Goal: Task Accomplishment & Management: Understand process/instructions

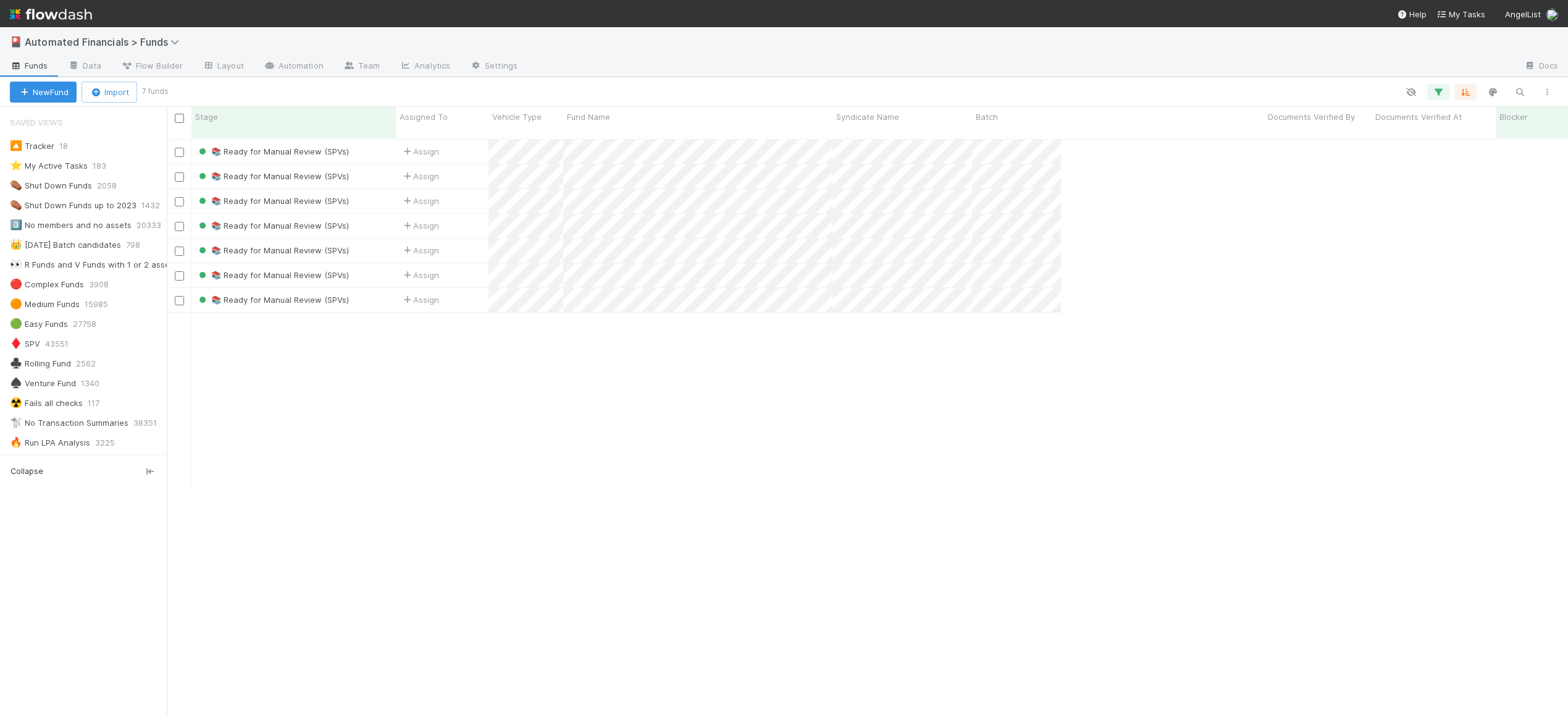
scroll to position [12, 13]
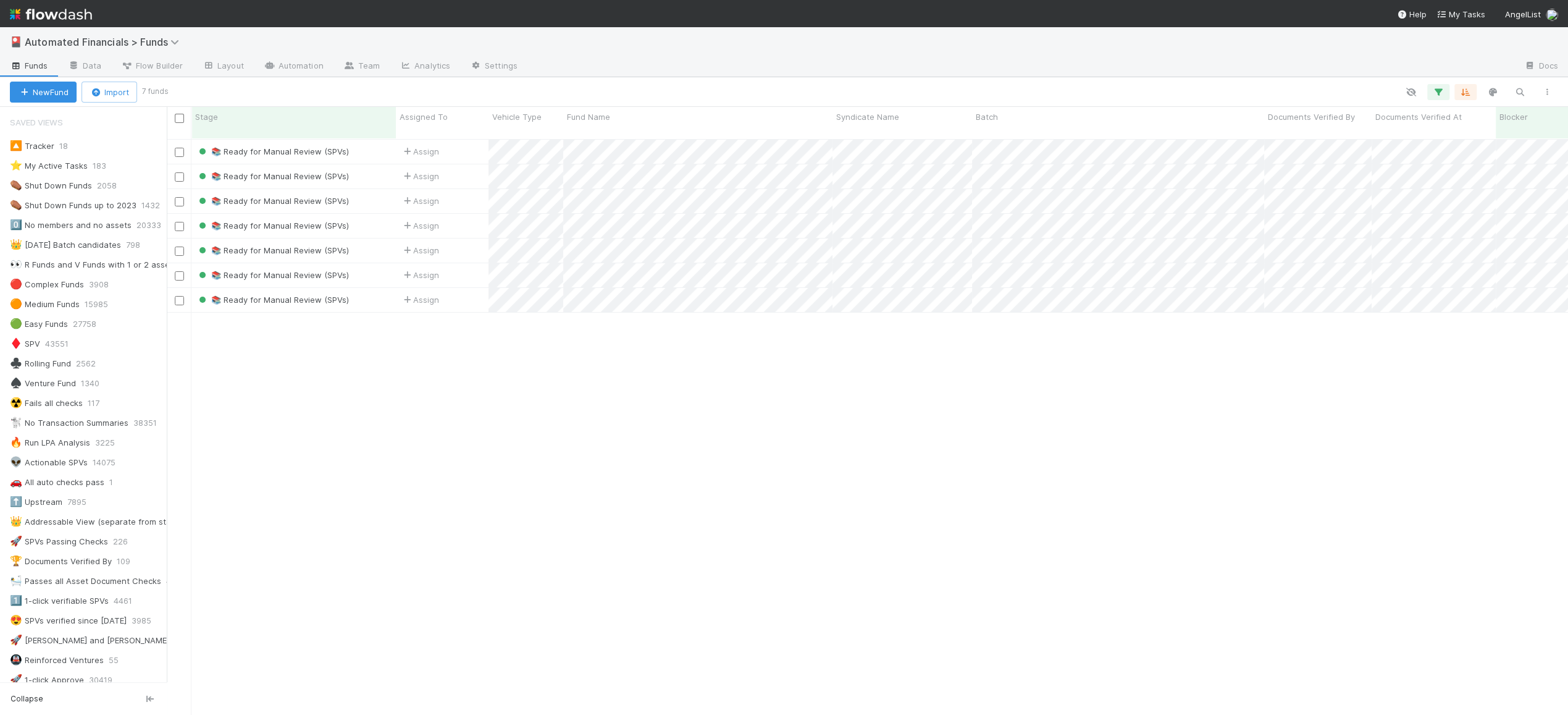
click at [52, 20] on img at bounding box center [51, 14] width 82 height 21
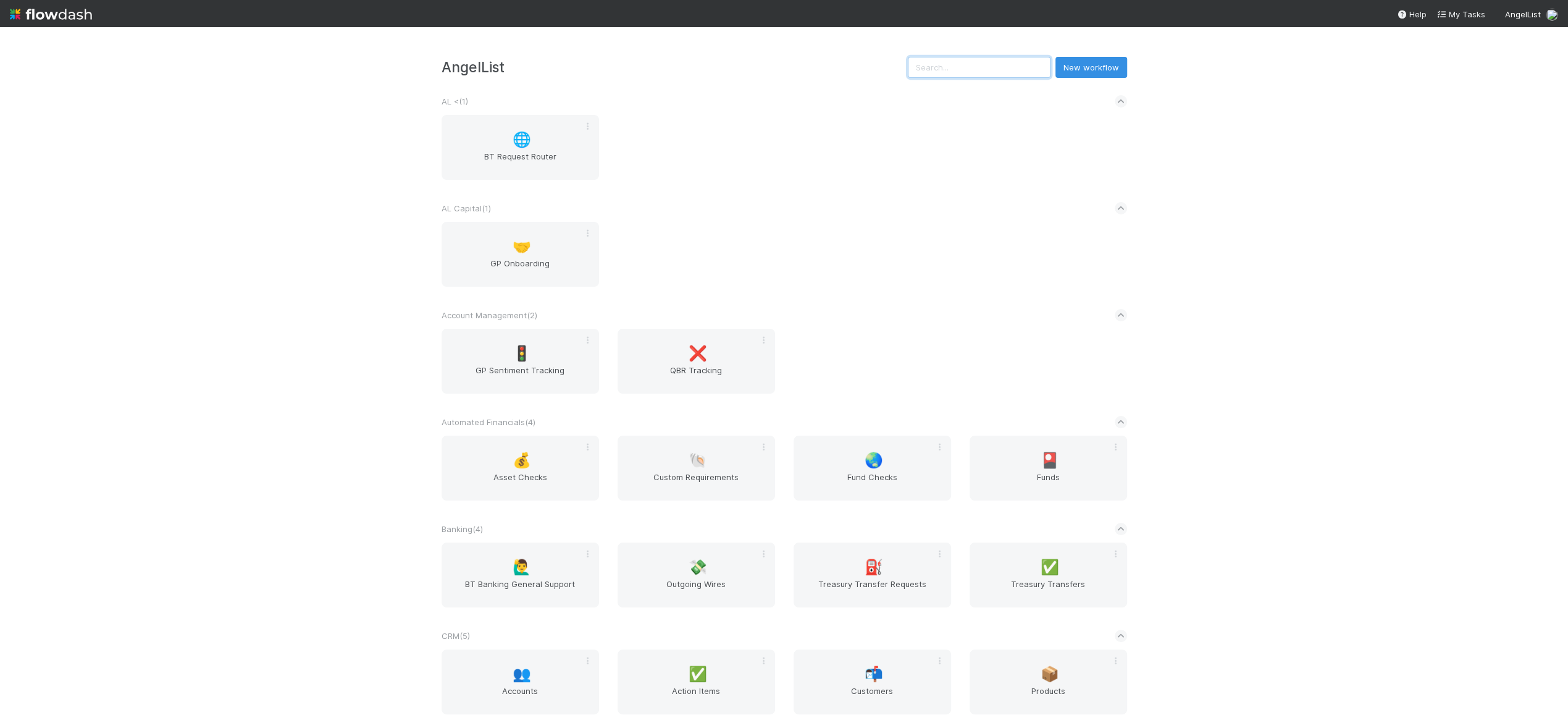
click at [964, 72] on input "text" at bounding box center [979, 67] width 142 height 21
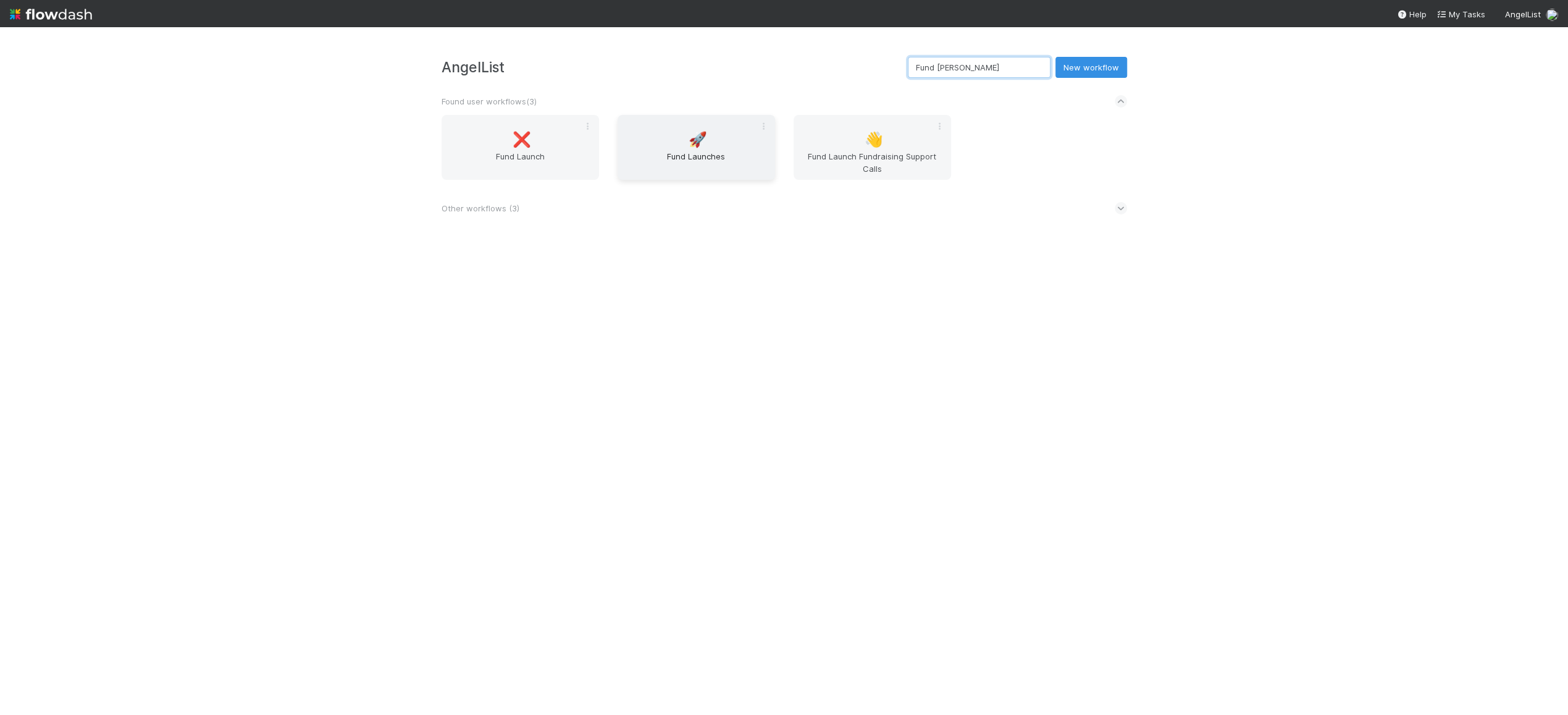
type input "Fund Lau"
click at [709, 144] on div "🚀 Fund Launches" at bounding box center [696, 147] width 158 height 65
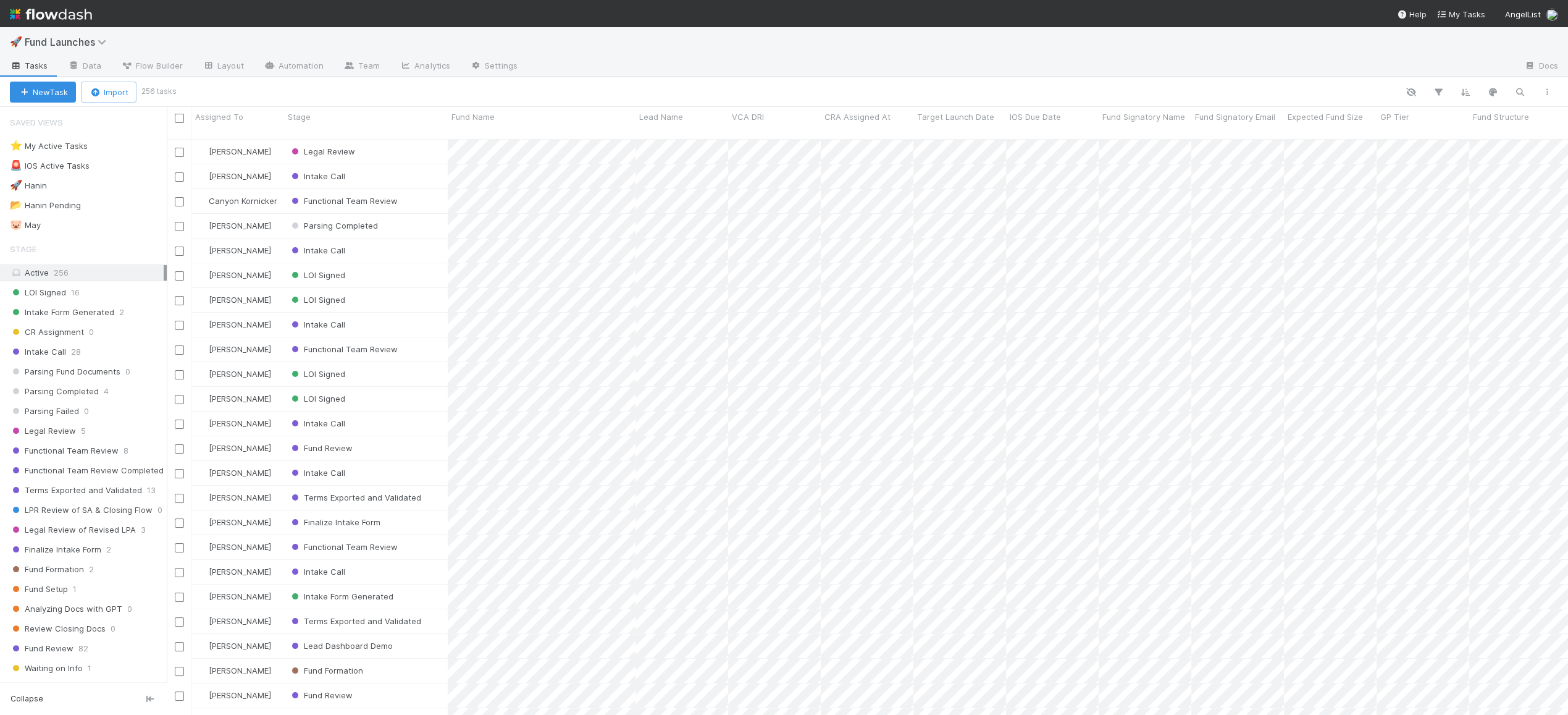
scroll to position [574, 1388]
click at [292, 67] on link "Automation" at bounding box center [294, 67] width 80 height 20
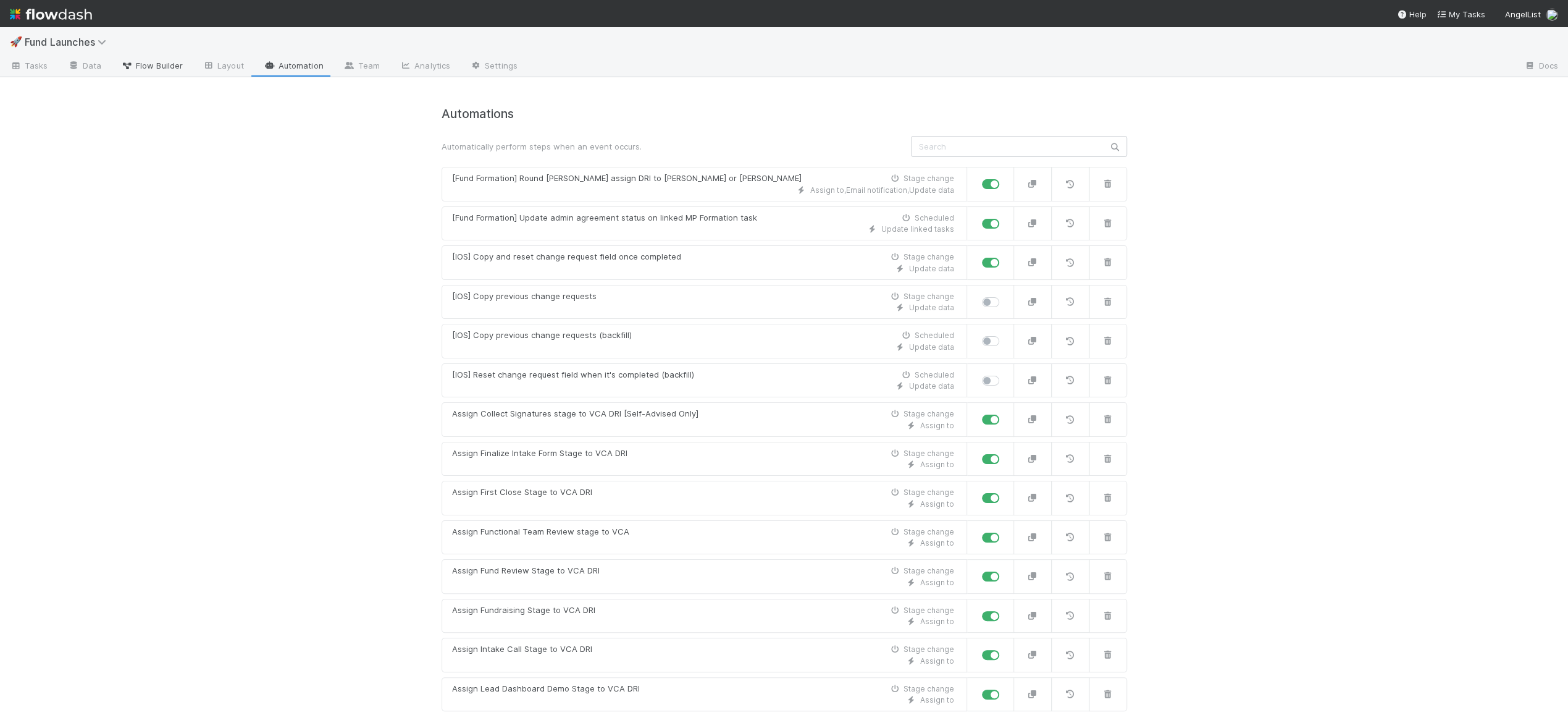
click at [162, 68] on span "Flow Builder" at bounding box center [152, 65] width 62 height 12
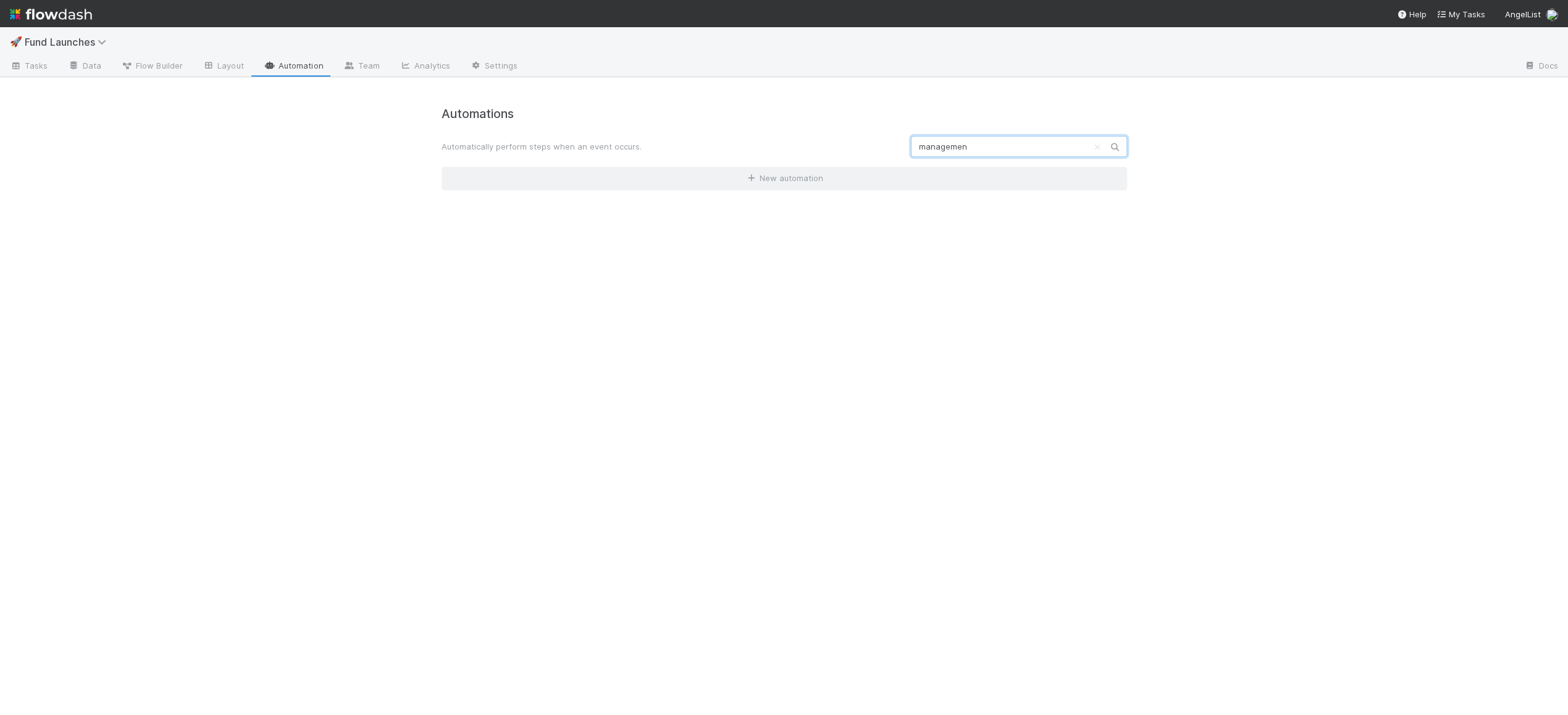
type input "management"
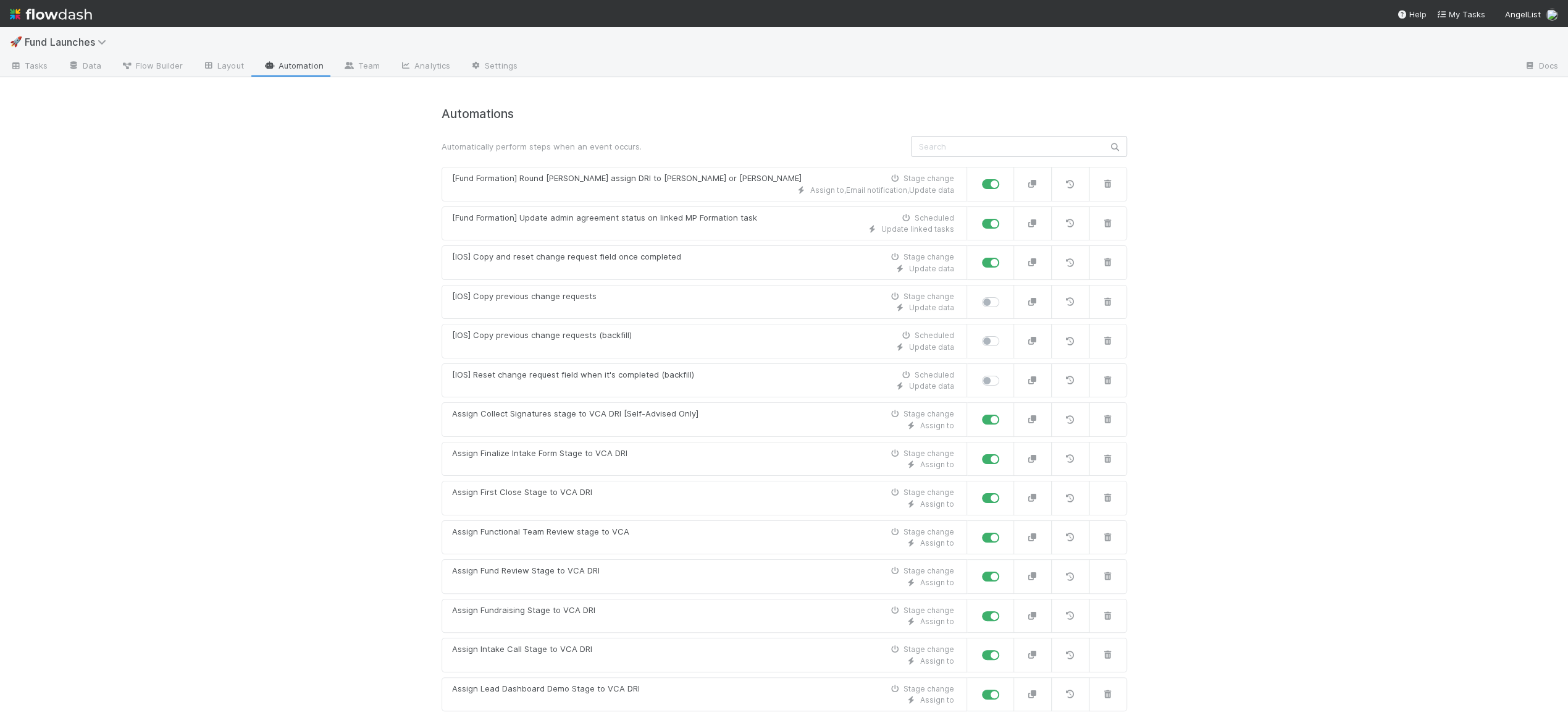
click at [1069, 336] on div "🚀 Fund Launches Tasks Data Flow Builder Layout Automation Team Analytics Settin…" at bounding box center [784, 370] width 1568 height 687
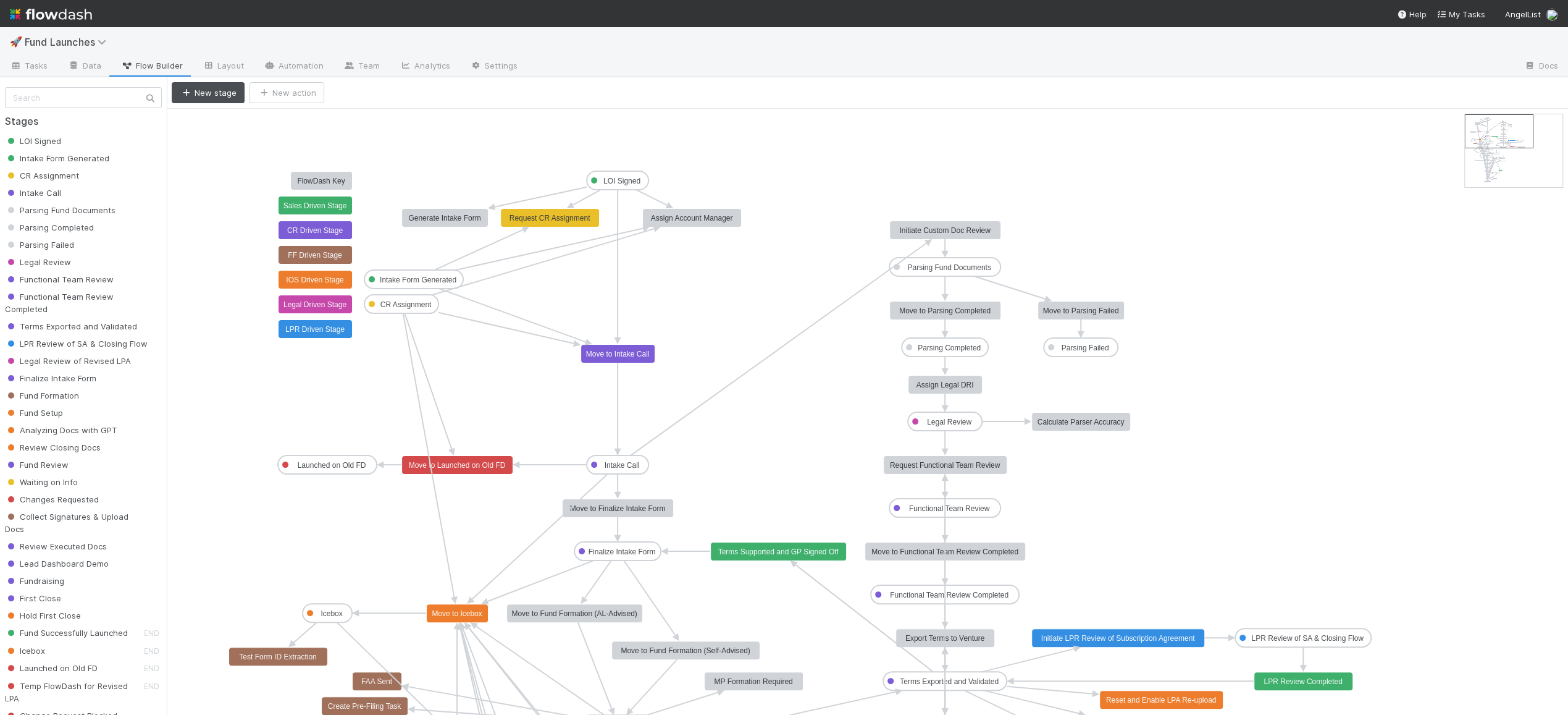
click at [626, 181] on text "LOI Signed" at bounding box center [622, 181] width 37 height 8
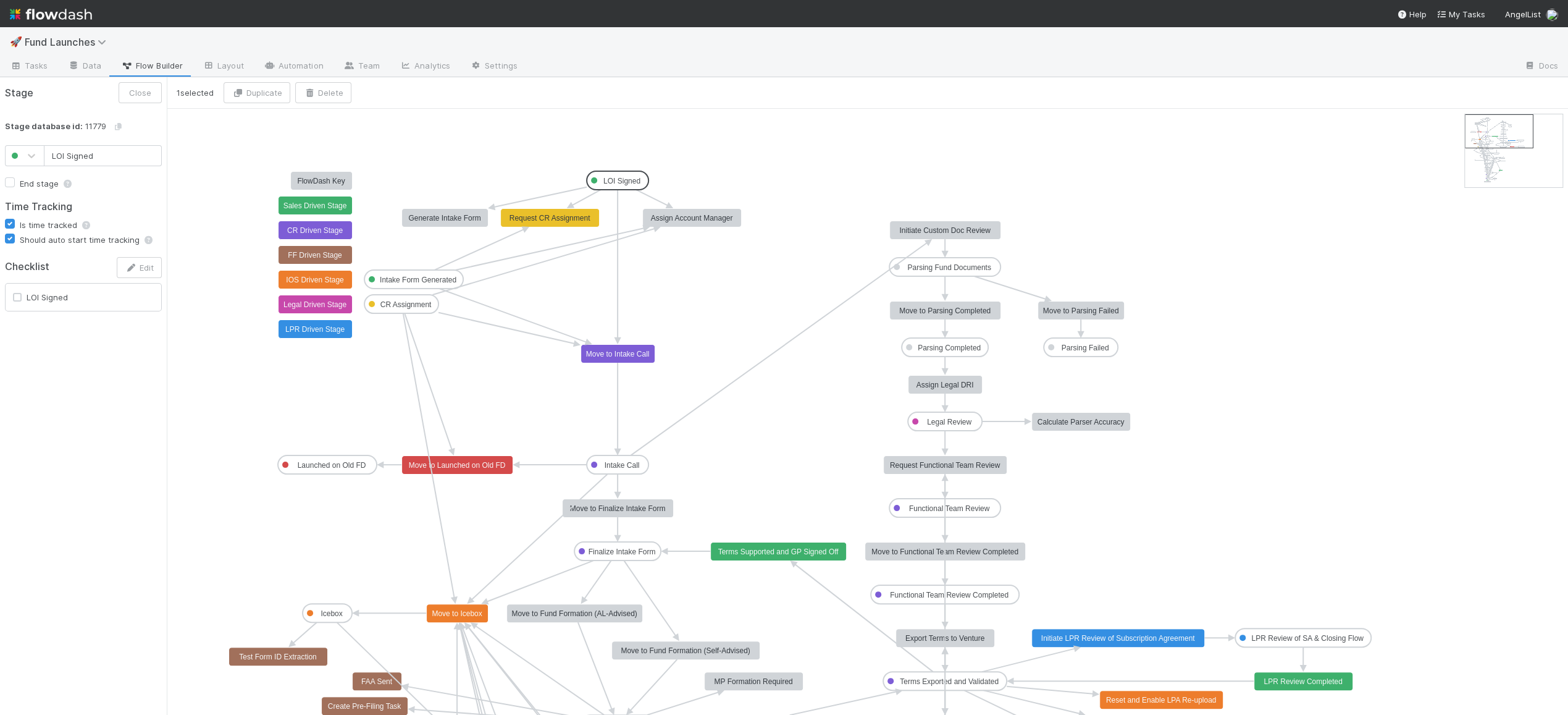
click at [349, 205] on rect at bounding box center [315, 205] width 74 height 18
click at [620, 177] on text "LOI Signed" at bounding box center [622, 181] width 37 height 8
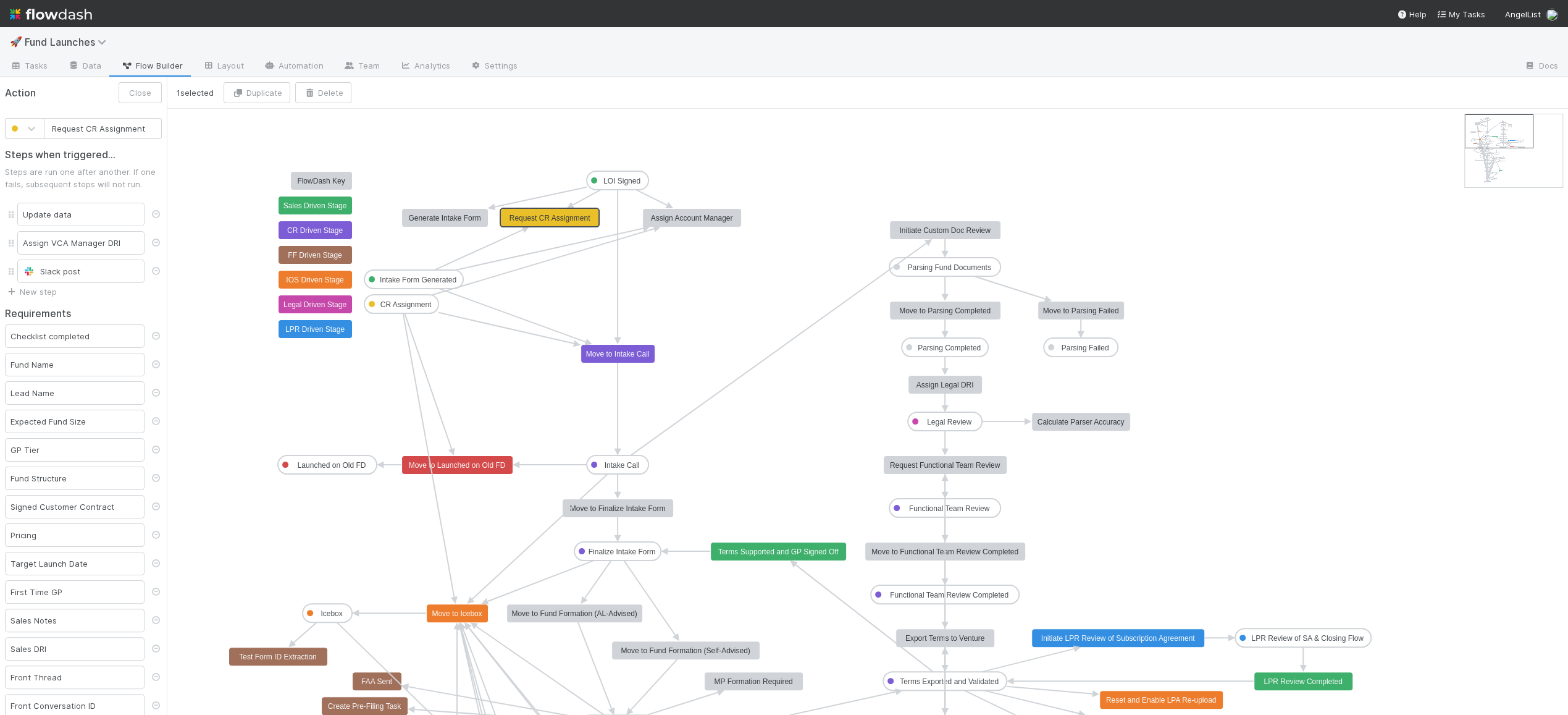
click at [536, 219] on text "Request CR Assignment" at bounding box center [549, 218] width 81 height 8
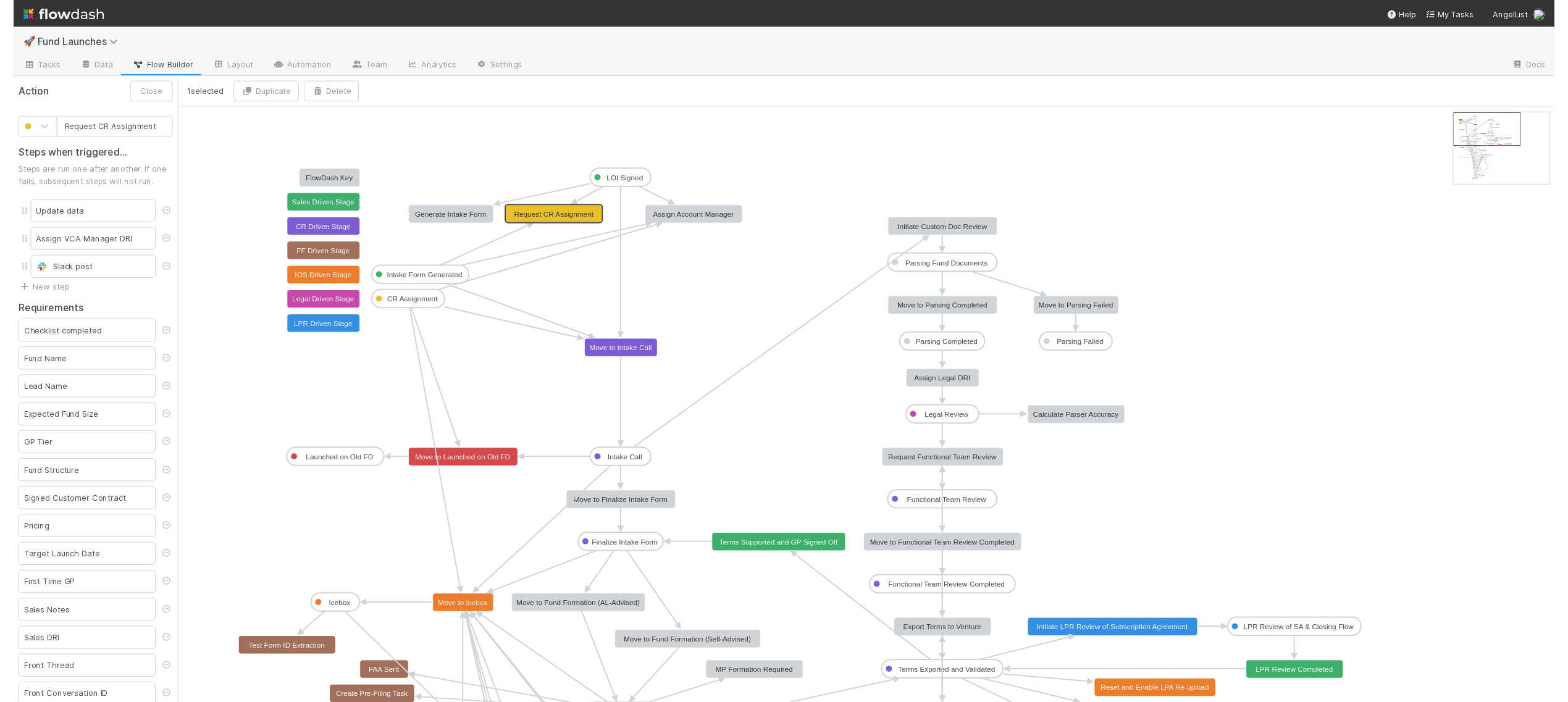
scroll to position [0, 1]
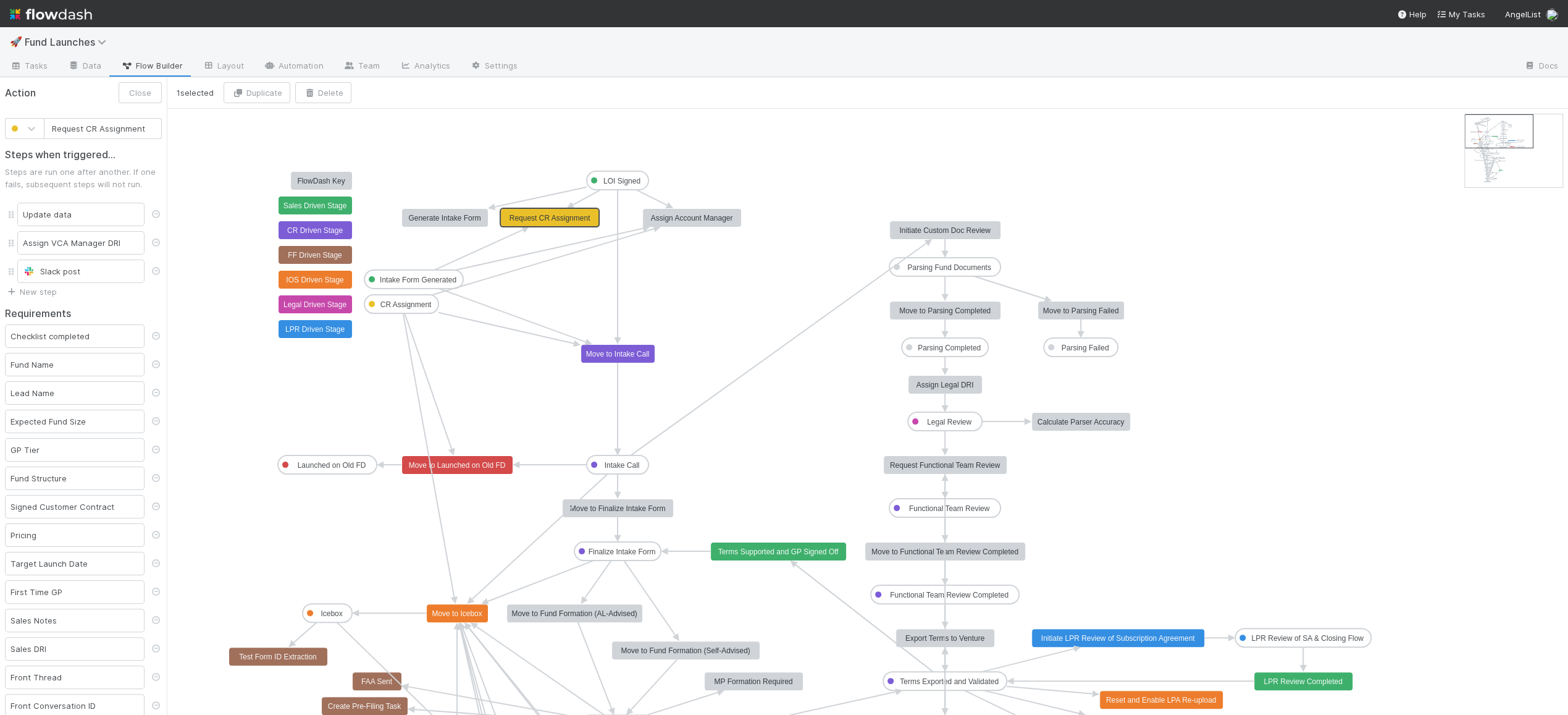
click at [614, 179] on text "LOI Signed" at bounding box center [622, 181] width 37 height 8
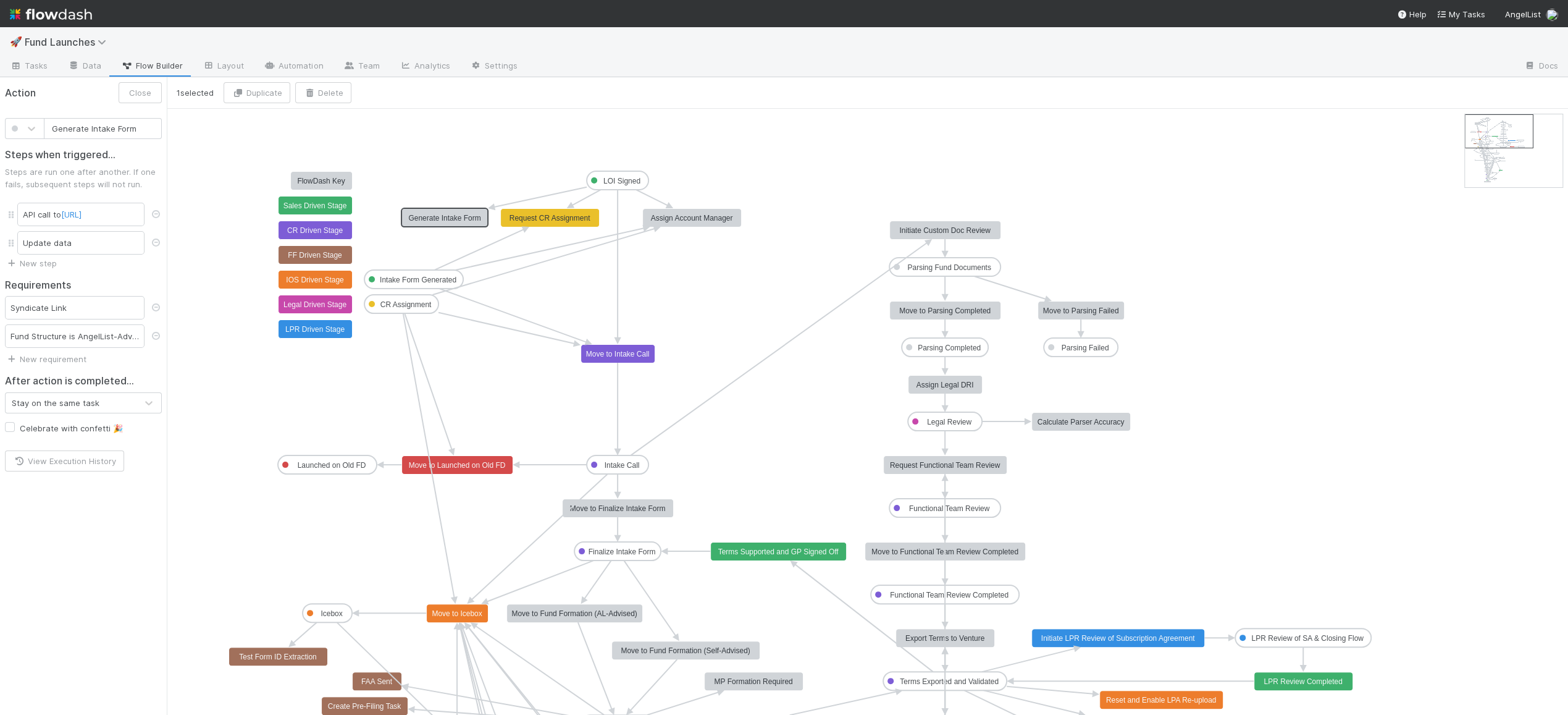
click at [437, 218] on text "Generate Intake Form" at bounding box center [445, 218] width 72 height 8
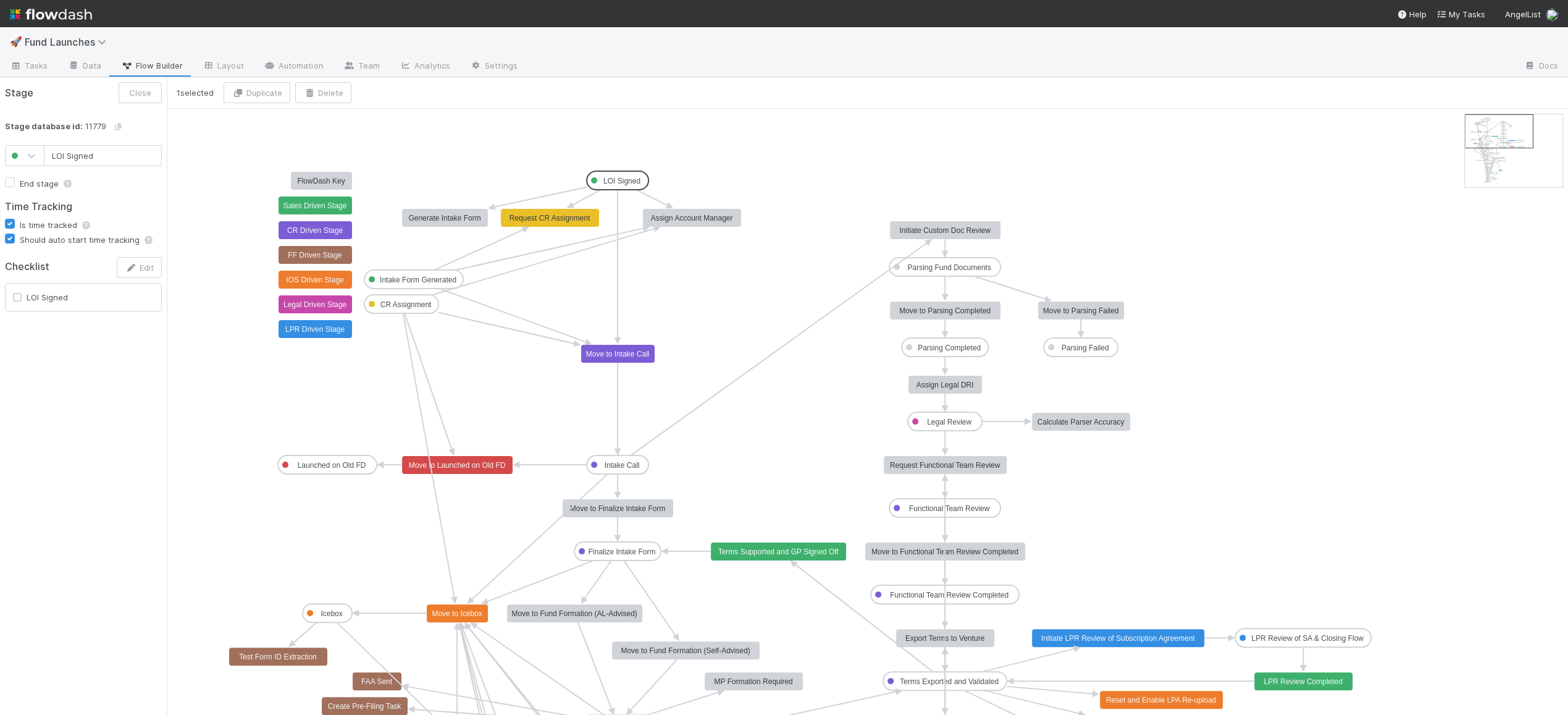
click at [603, 180] on text "LOI Signed" at bounding box center [622, 181] width 37 height 8
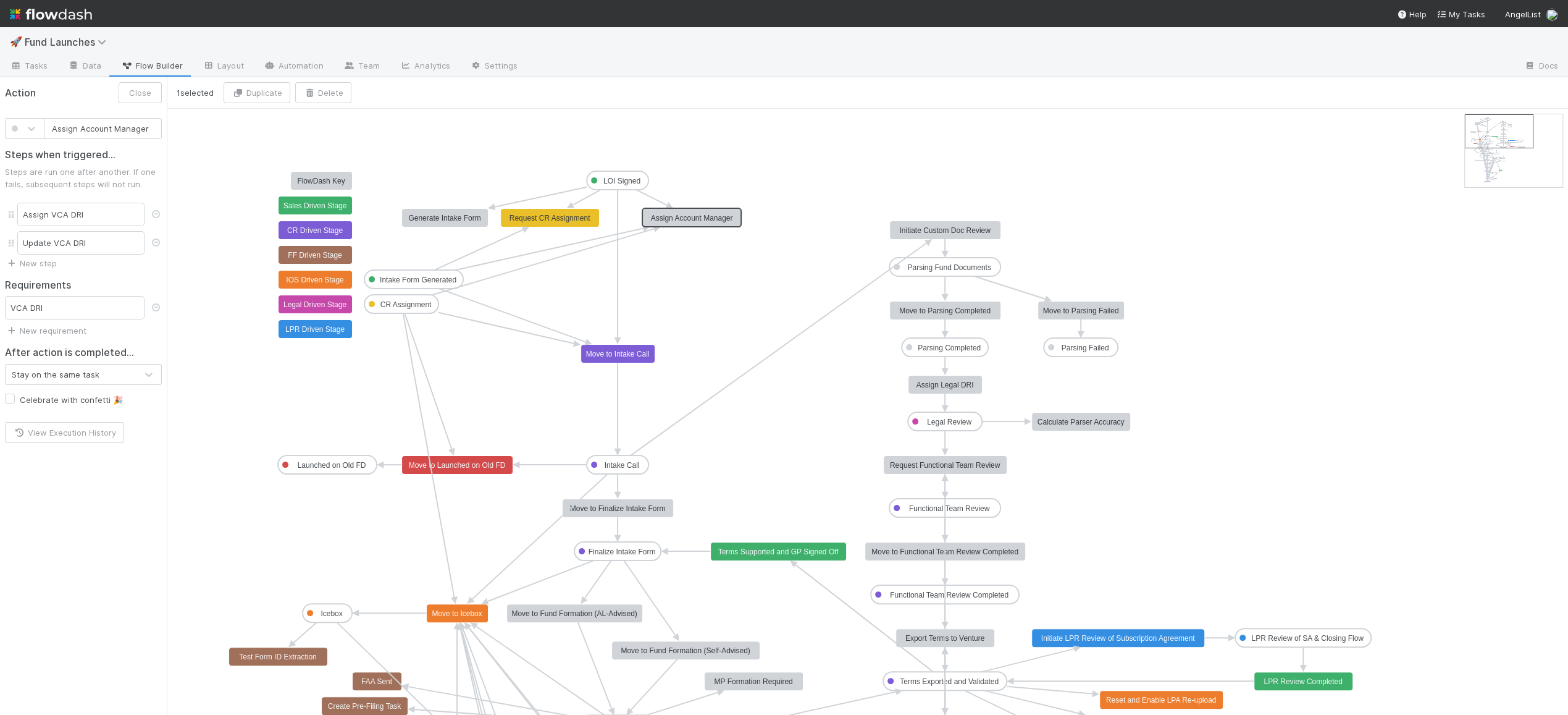
click at [679, 212] on rect at bounding box center [692, 218] width 98 height 18
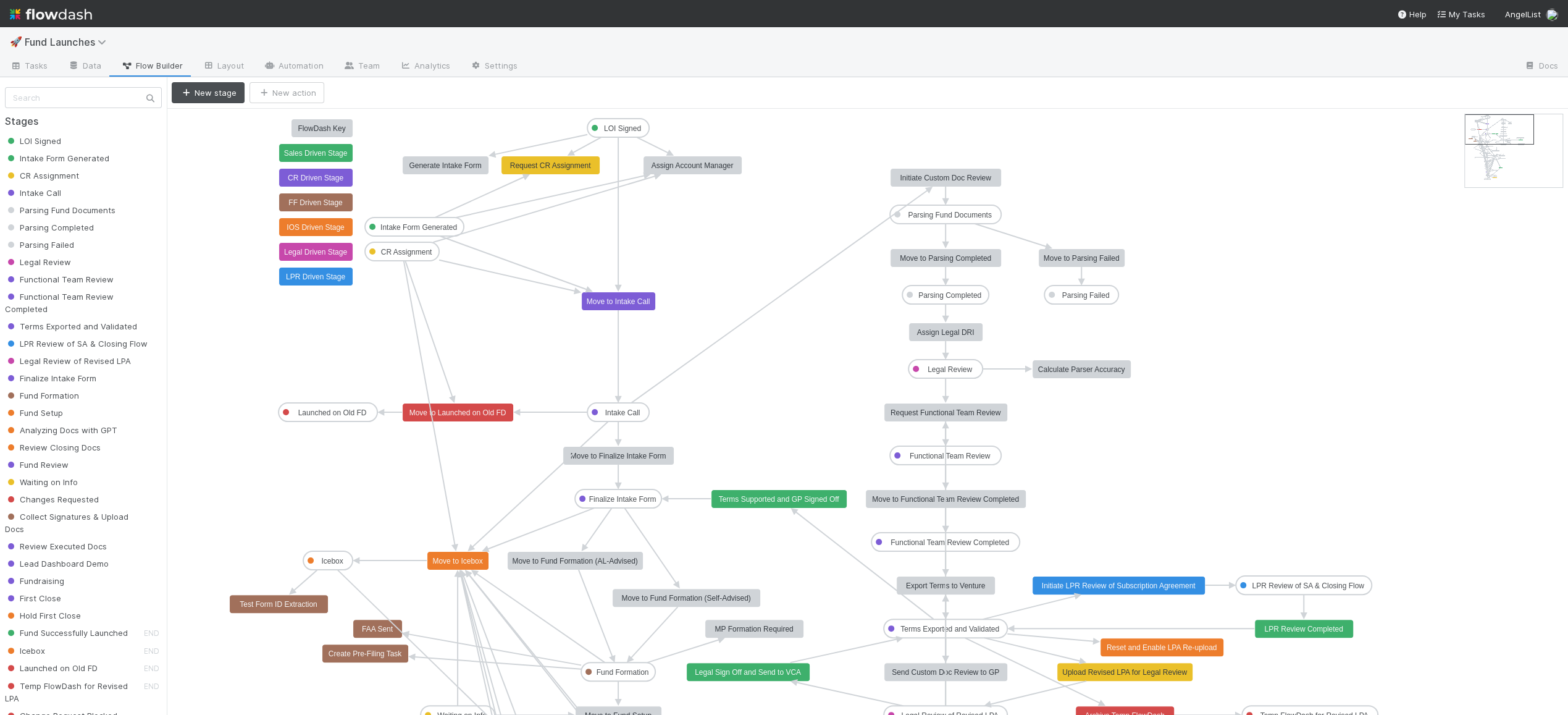
drag, startPoint x: 725, startPoint y: 308, endPoint x: 725, endPoint y: 255, distance: 53.0
drag, startPoint x: 728, startPoint y: 274, endPoint x: 732, endPoint y: 253, distance: 21.4
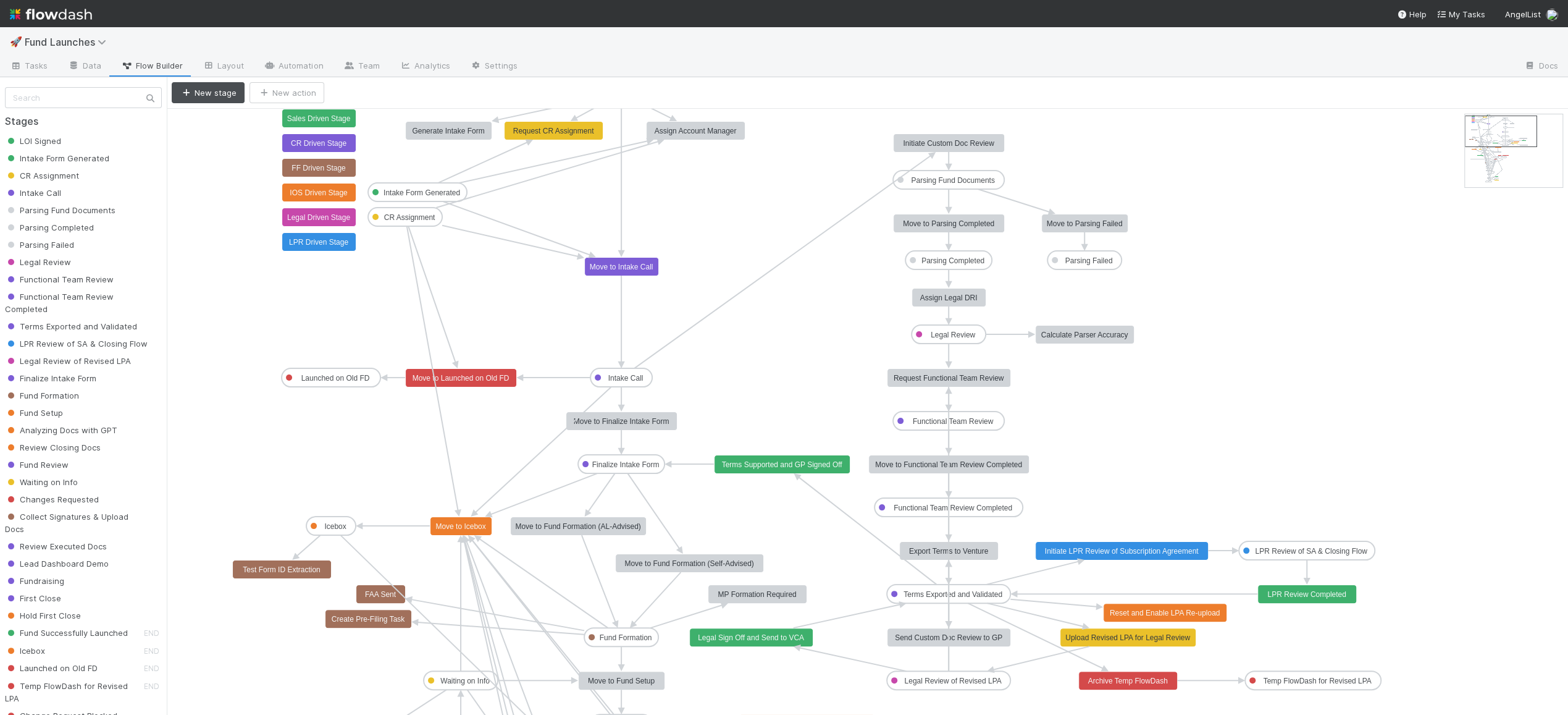
drag, startPoint x: 759, startPoint y: 331, endPoint x: 757, endPoint y: 317, distance: 14.1
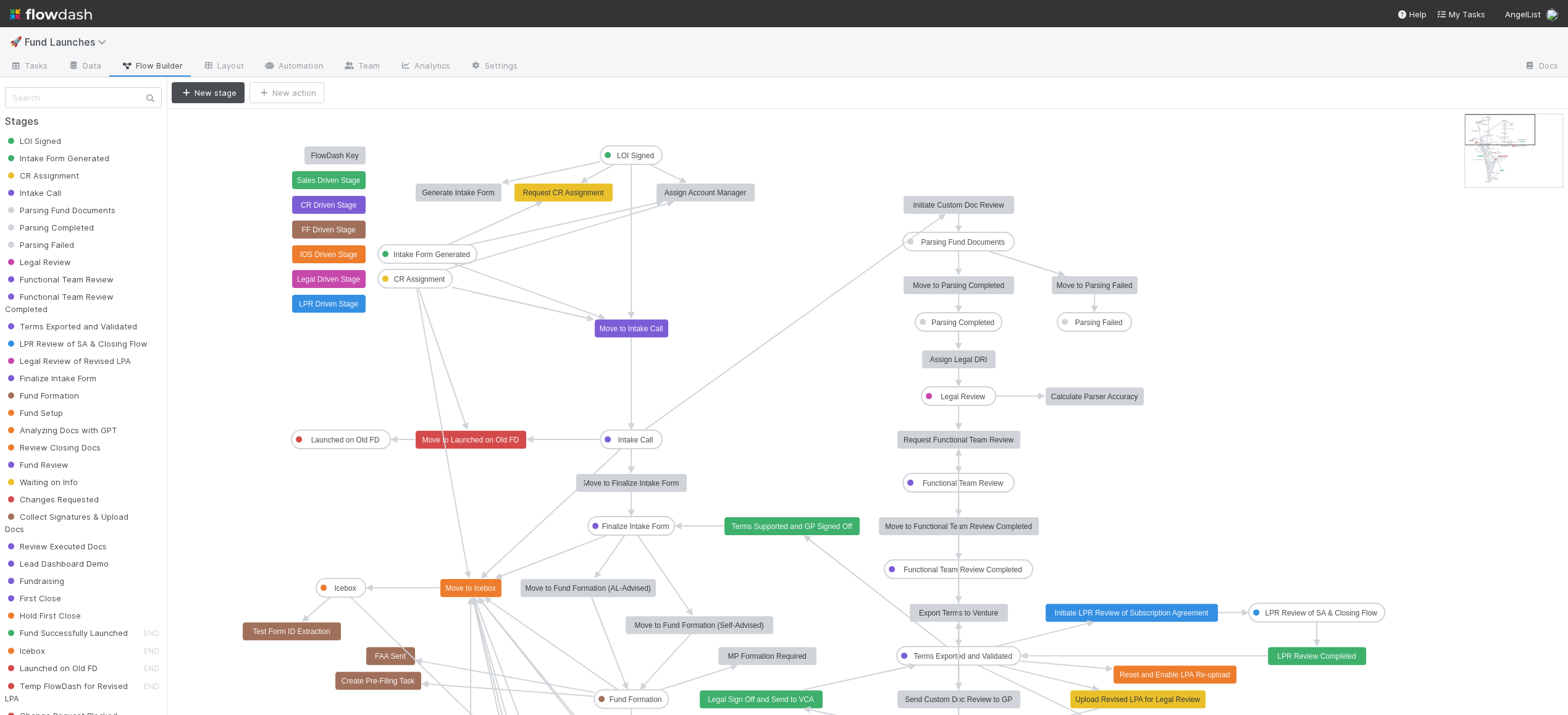
drag, startPoint x: 725, startPoint y: 242, endPoint x: 734, endPoint y: 305, distance: 63.6
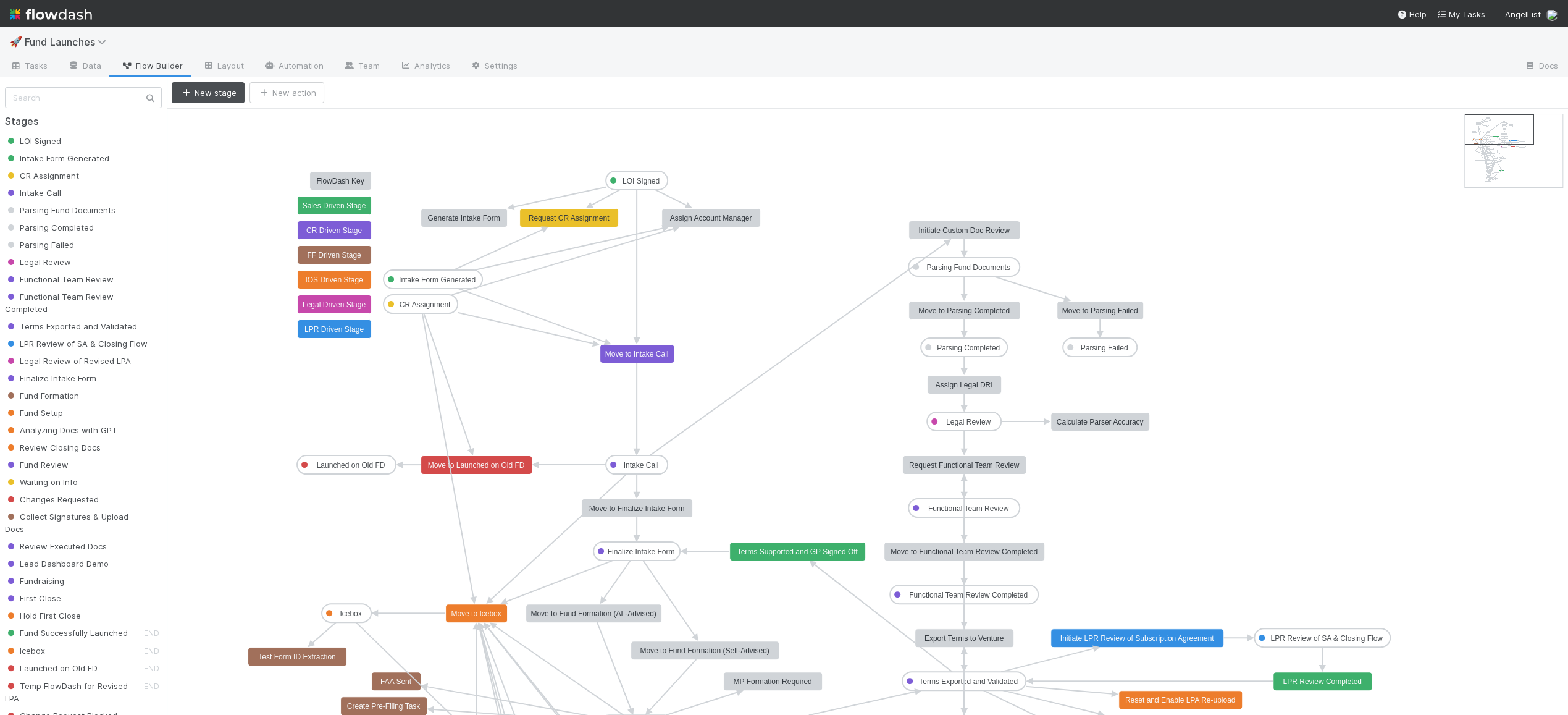
drag, startPoint x: 730, startPoint y: 283, endPoint x: 736, endPoint y: 309, distance: 26.7
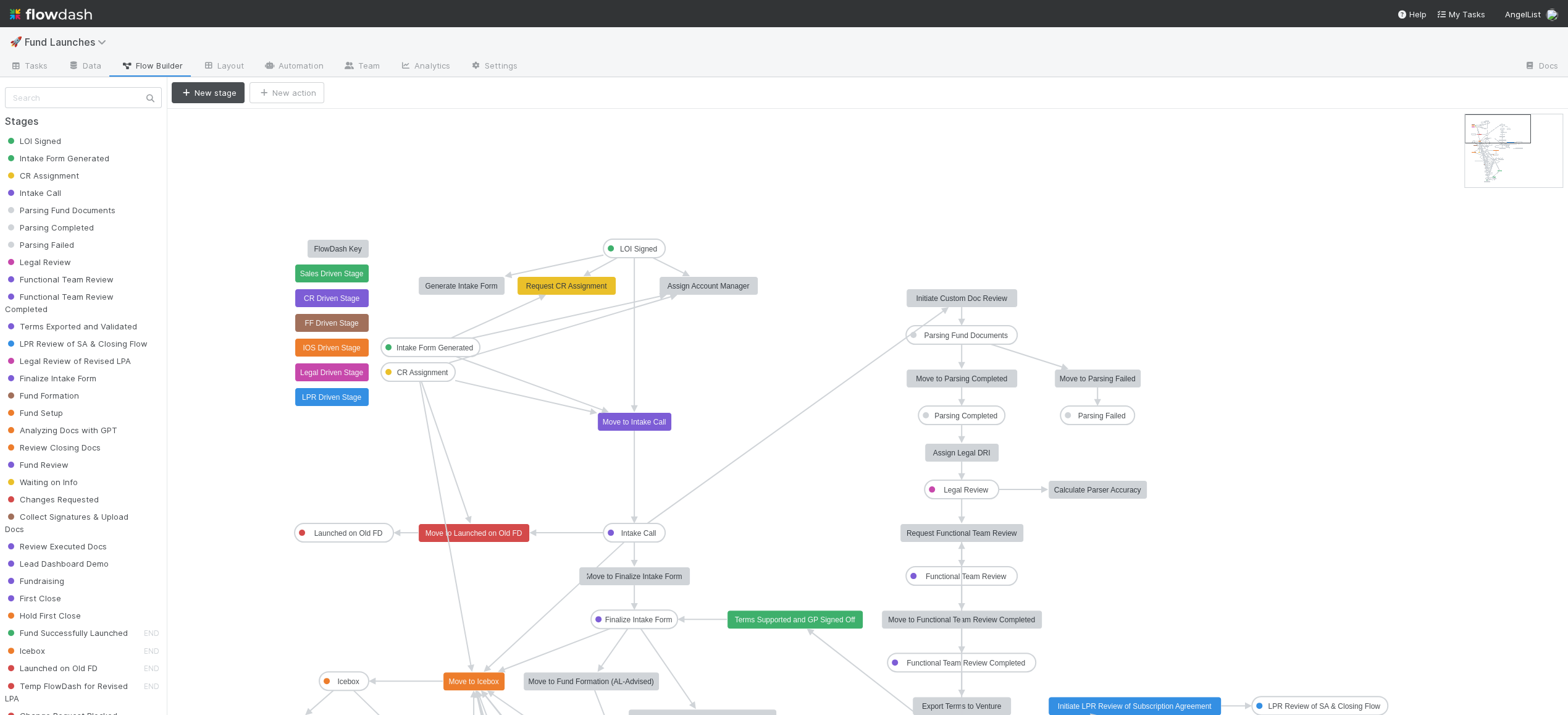
drag, startPoint x: 736, startPoint y: 309, endPoint x: 733, endPoint y: 377, distance: 68.1
click at [632, 242] on rect at bounding box center [634, 249] width 62 height 18
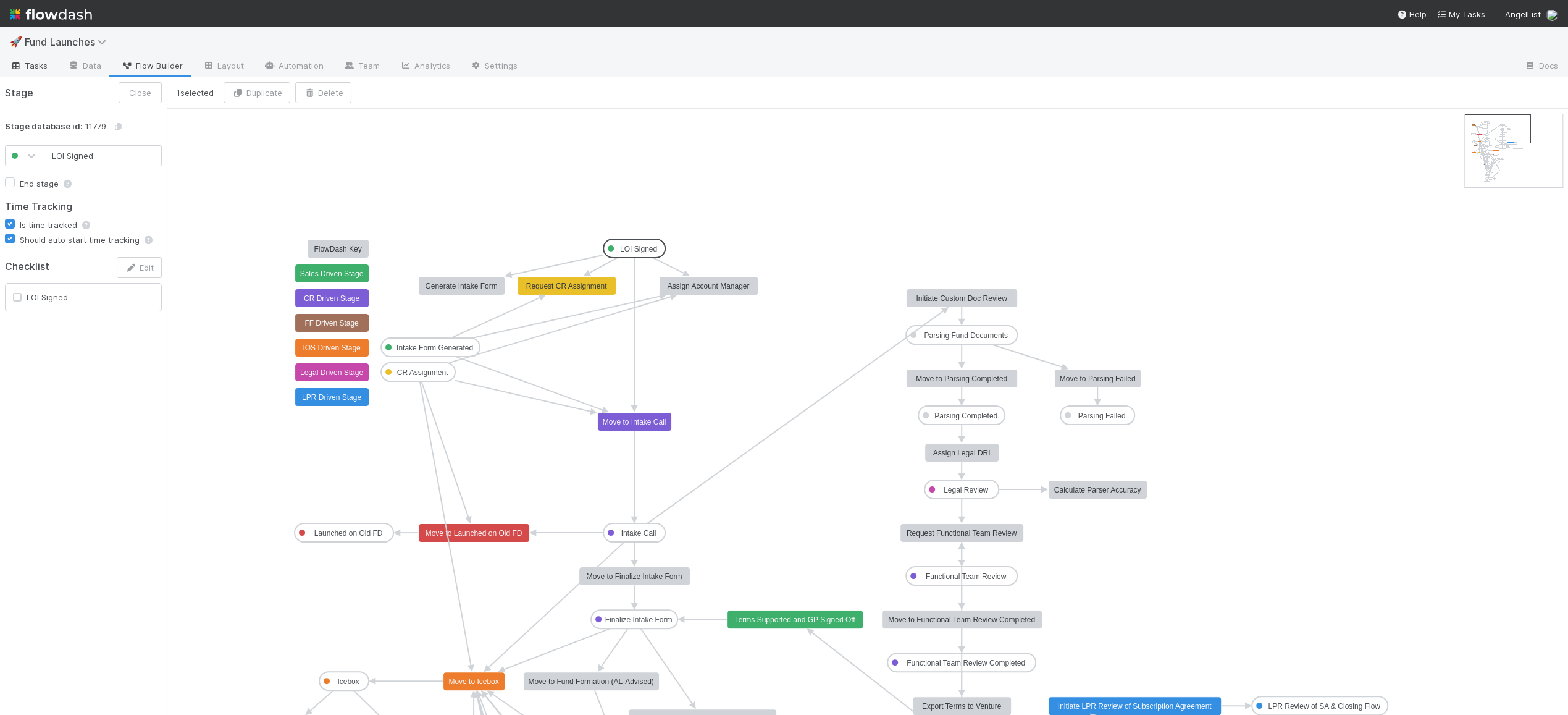
click at [35, 64] on span "Tasks" at bounding box center [29, 65] width 38 height 12
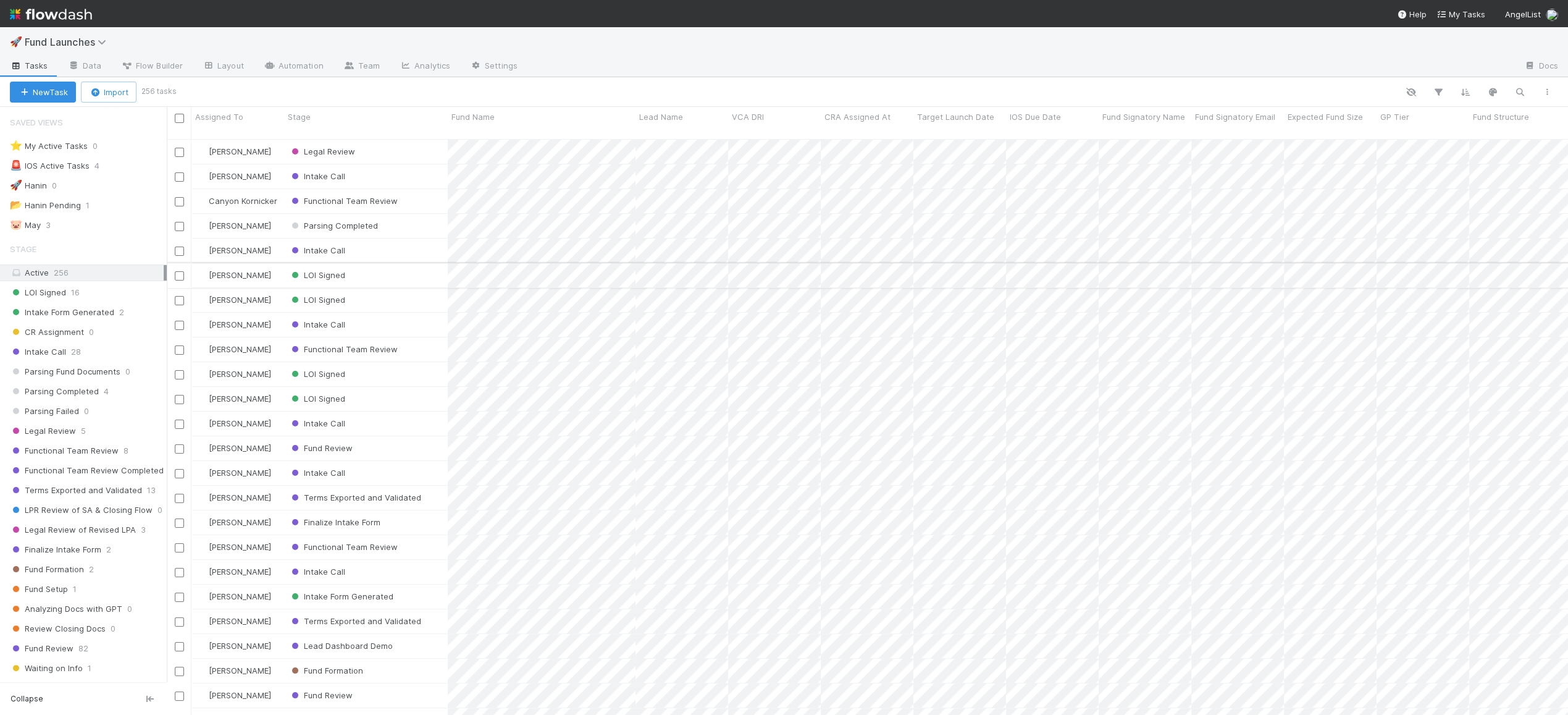
click at [402, 266] on div "LOI Signed" at bounding box center [365, 275] width 164 height 24
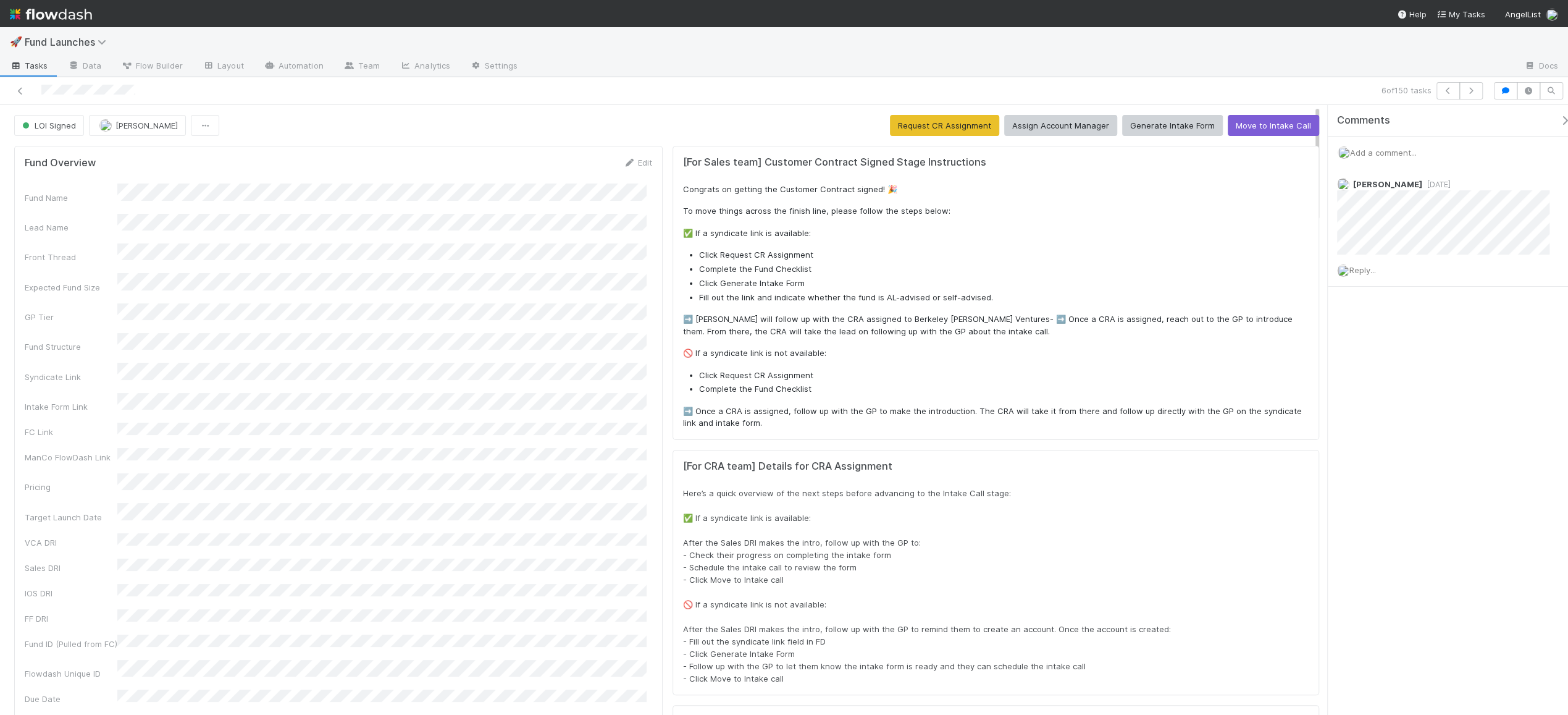
click at [719, 218] on div "Congrats on getting the Customer Contract signed! 🎉 To move things across the f…" at bounding box center [996, 306] width 626 height 246
drag, startPoint x: 719, startPoint y: 229, endPoint x: 741, endPoint y: 239, distance: 24.2
click at [732, 236] on p "✅ If a syndicate link is available:" at bounding box center [996, 233] width 626 height 12
drag, startPoint x: 731, startPoint y: 252, endPoint x: 737, endPoint y: 257, distance: 7.8
click at [732, 254] on li "Click Request CR Assignment" at bounding box center [1004, 255] width 609 height 12
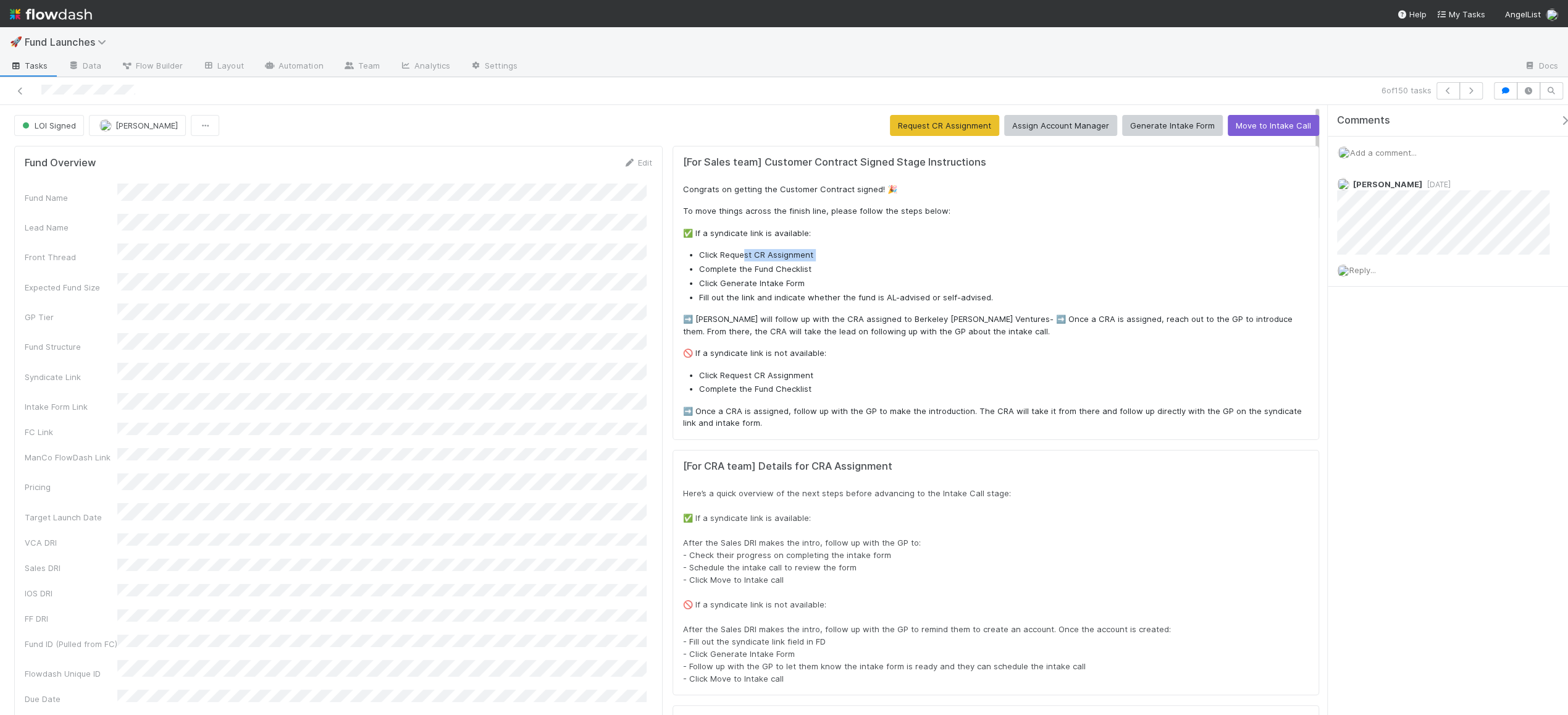
click at [762, 267] on ul "Click Request CR Assignment Complete the Fund Checklist Click Generate Intake F…" at bounding box center [996, 276] width 626 height 55
click at [807, 269] on li "Complete the Fund Checklist" at bounding box center [1004, 269] width 609 height 12
click at [779, 314] on p "➡️ [PERSON_NAME] will follow up with the CRA assigned to Berkeley [PERSON_NAME]…" at bounding box center [996, 325] width 626 height 24
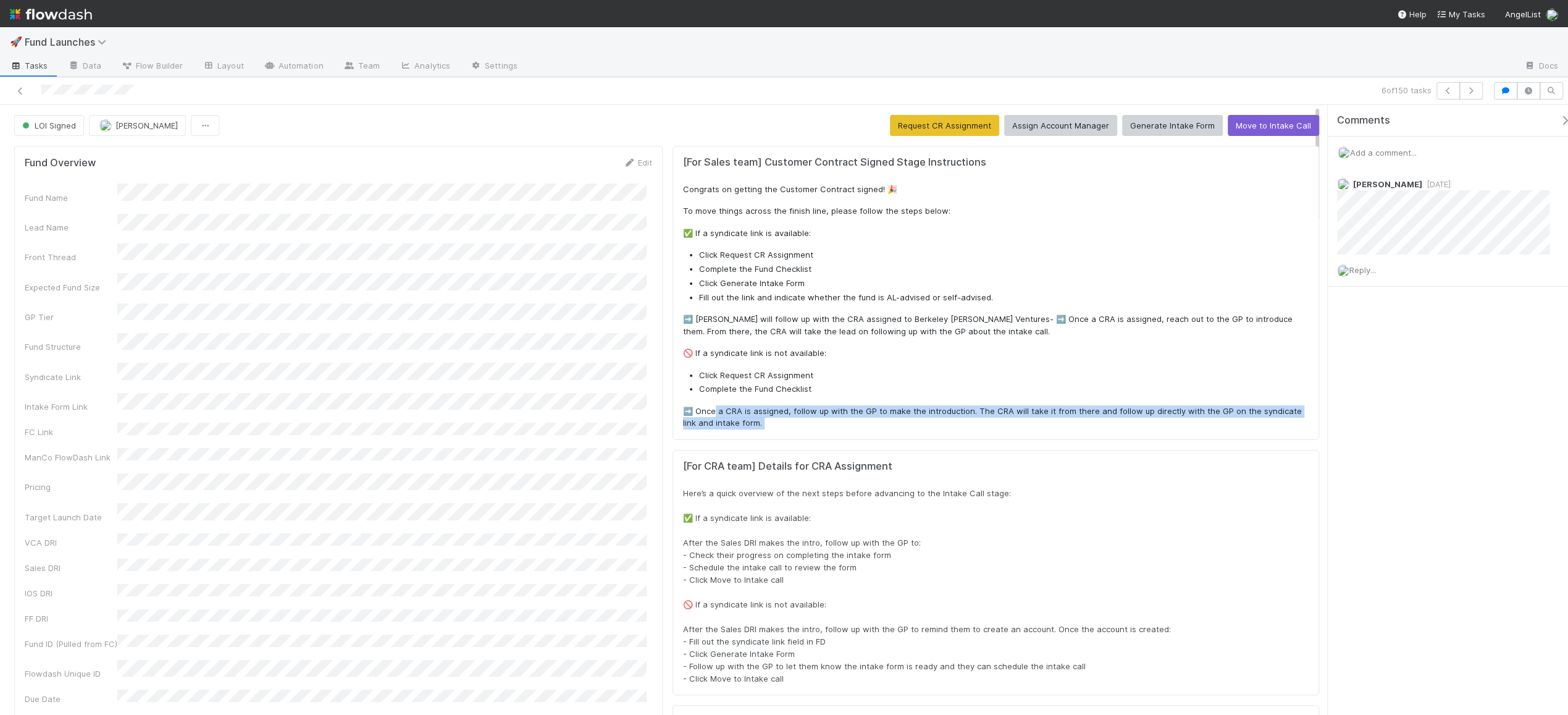
drag, startPoint x: 706, startPoint y: 411, endPoint x: 756, endPoint y: 440, distance: 57.8
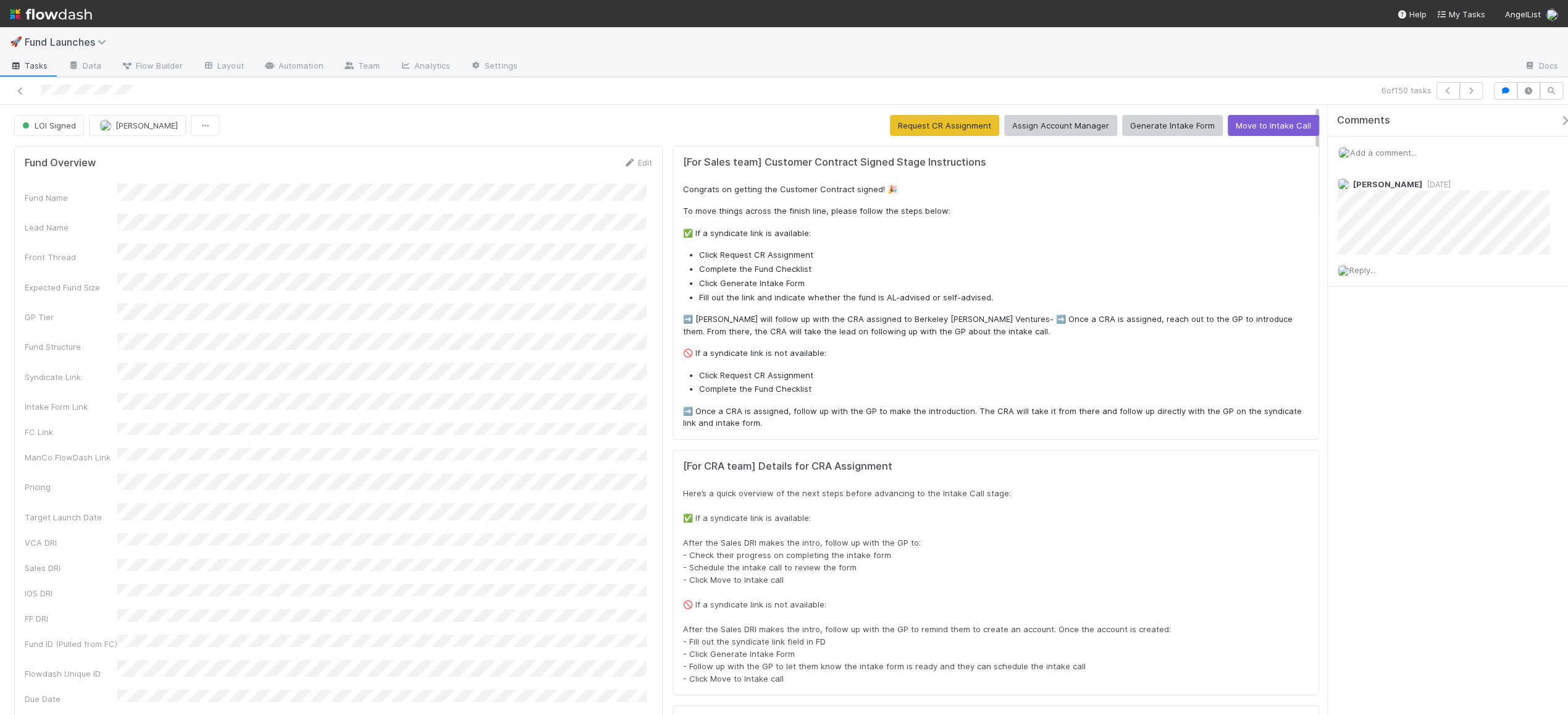
click at [760, 474] on div "[For CRA team] Details for CRA Assignment Here’s a quick overview of the next s…" at bounding box center [996, 573] width 626 height 225
drag, startPoint x: 679, startPoint y: 459, endPoint x: 776, endPoint y: 482, distance: 99.7
click at [776, 481] on div "[For CRA team] Details for CRA Assignment Here’s a quick overview of the next s…" at bounding box center [996, 573] width 626 height 225
click at [759, 530] on div "Here’s a quick overview of the next steps before advancing to the Intake Call s…" at bounding box center [996, 586] width 626 height 198
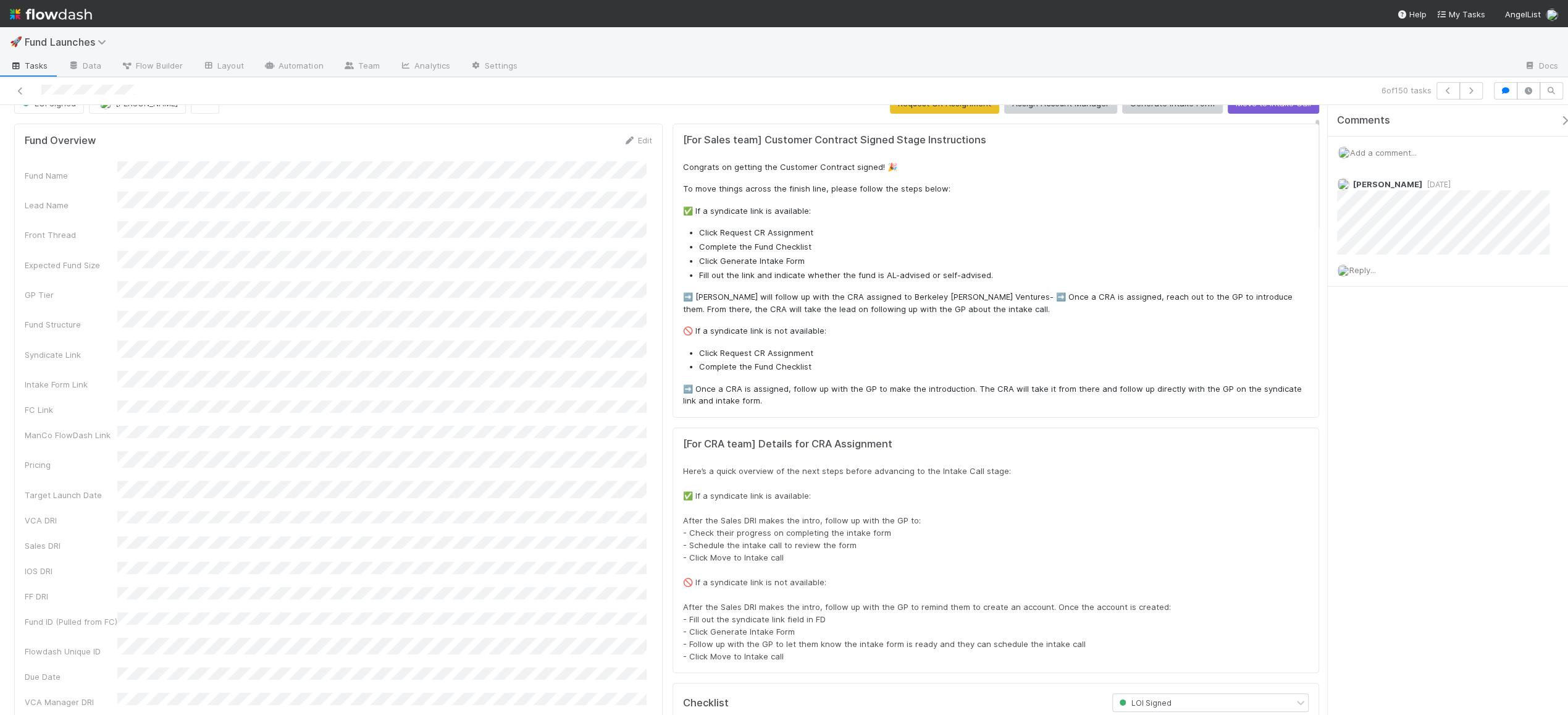
scroll to position [8, 0]
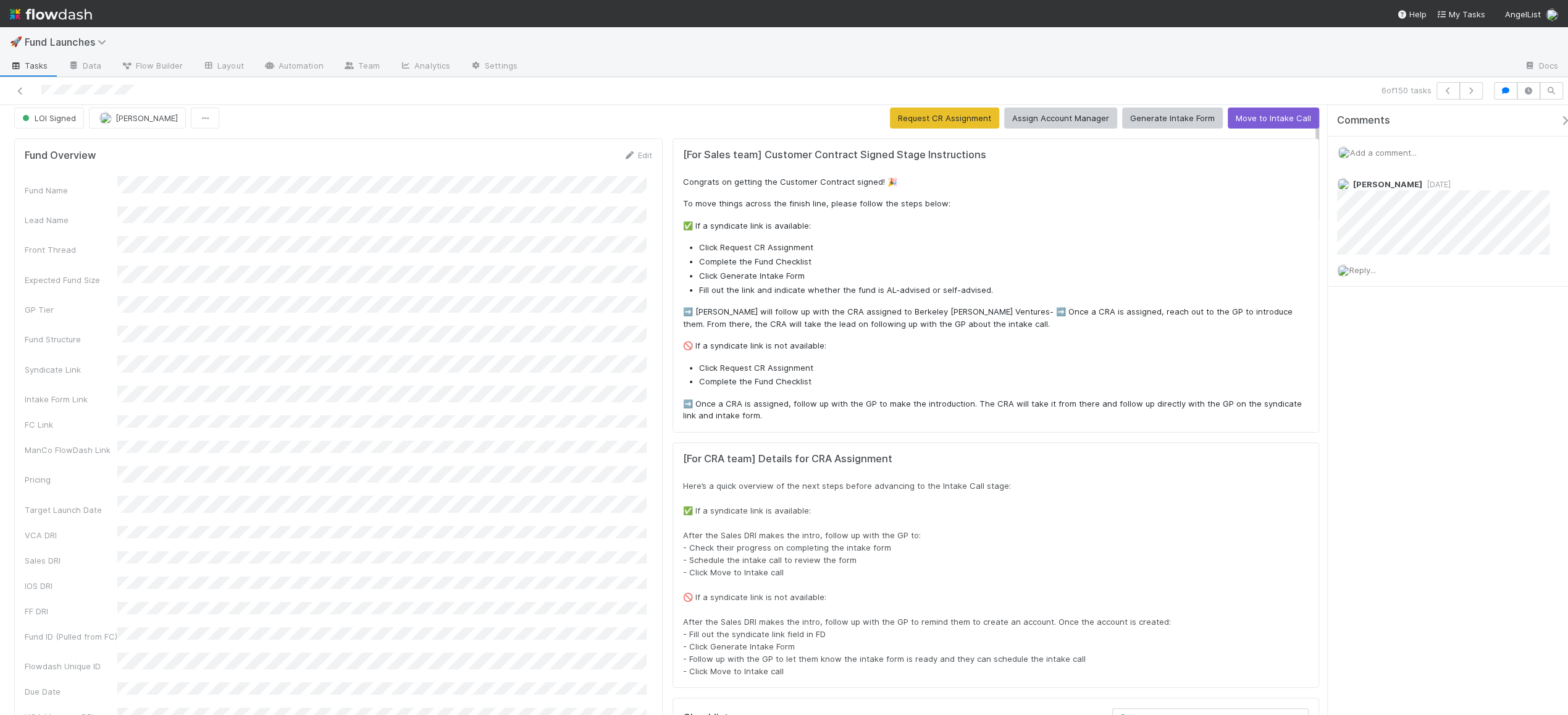
click at [719, 280] on li "Click Generate Intake Form" at bounding box center [1004, 276] width 609 height 12
drag, startPoint x: 714, startPoint y: 262, endPoint x: 778, endPoint y: 274, distance: 65.1
click at [778, 274] on ul "Click Request CR Assignment Complete the Fund Checklist Click Generate Intake F…" at bounding box center [996, 269] width 626 height 55
click at [781, 292] on li "Fill out the link and indicate whether the fund is AL-advised or self-advised." at bounding box center [1004, 290] width 609 height 12
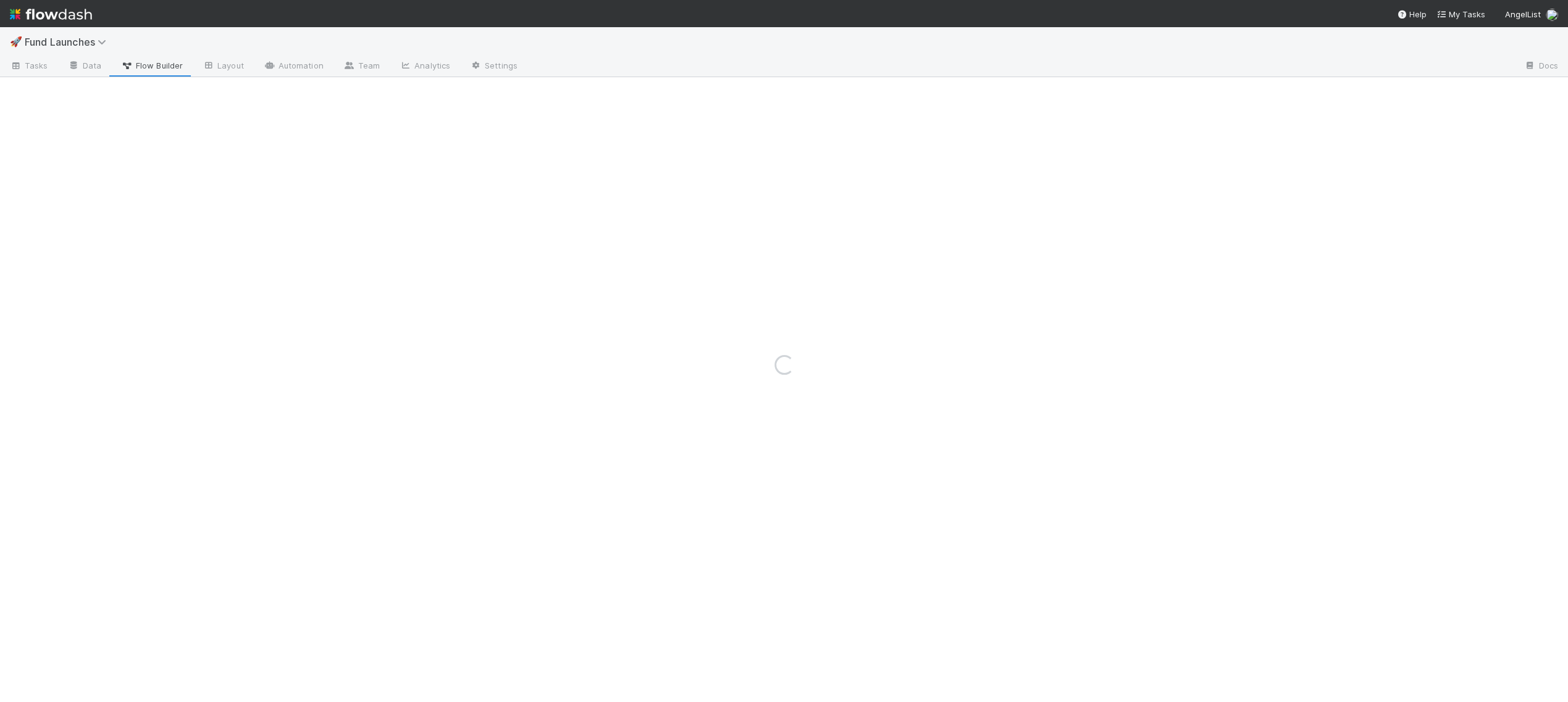
click at [26, 70] on div "Loading..." at bounding box center [784, 364] width 1568 height 674
click at [31, 64] on div "Loading..." at bounding box center [784, 364] width 1568 height 674
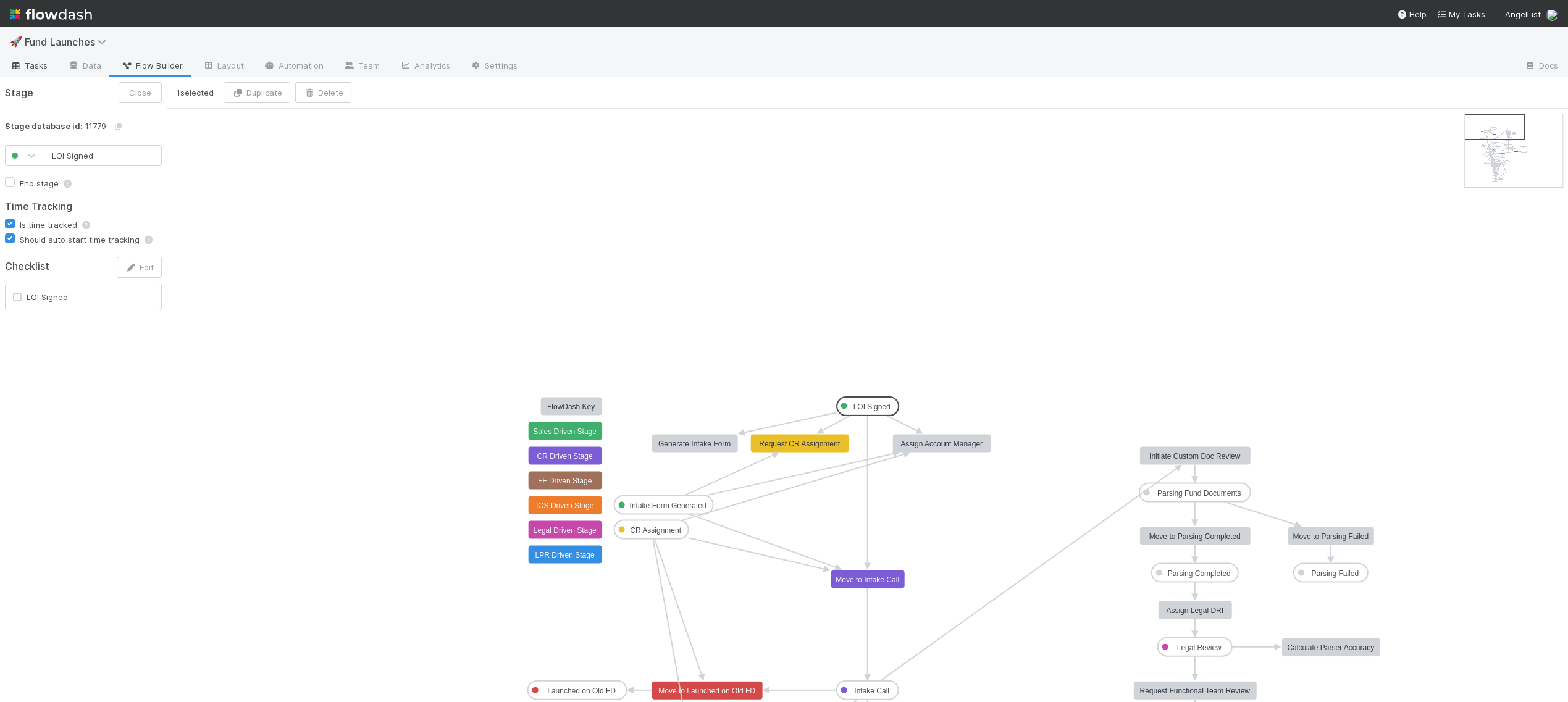
click at [39, 58] on link "Tasks" at bounding box center [28, 67] width 58 height 20
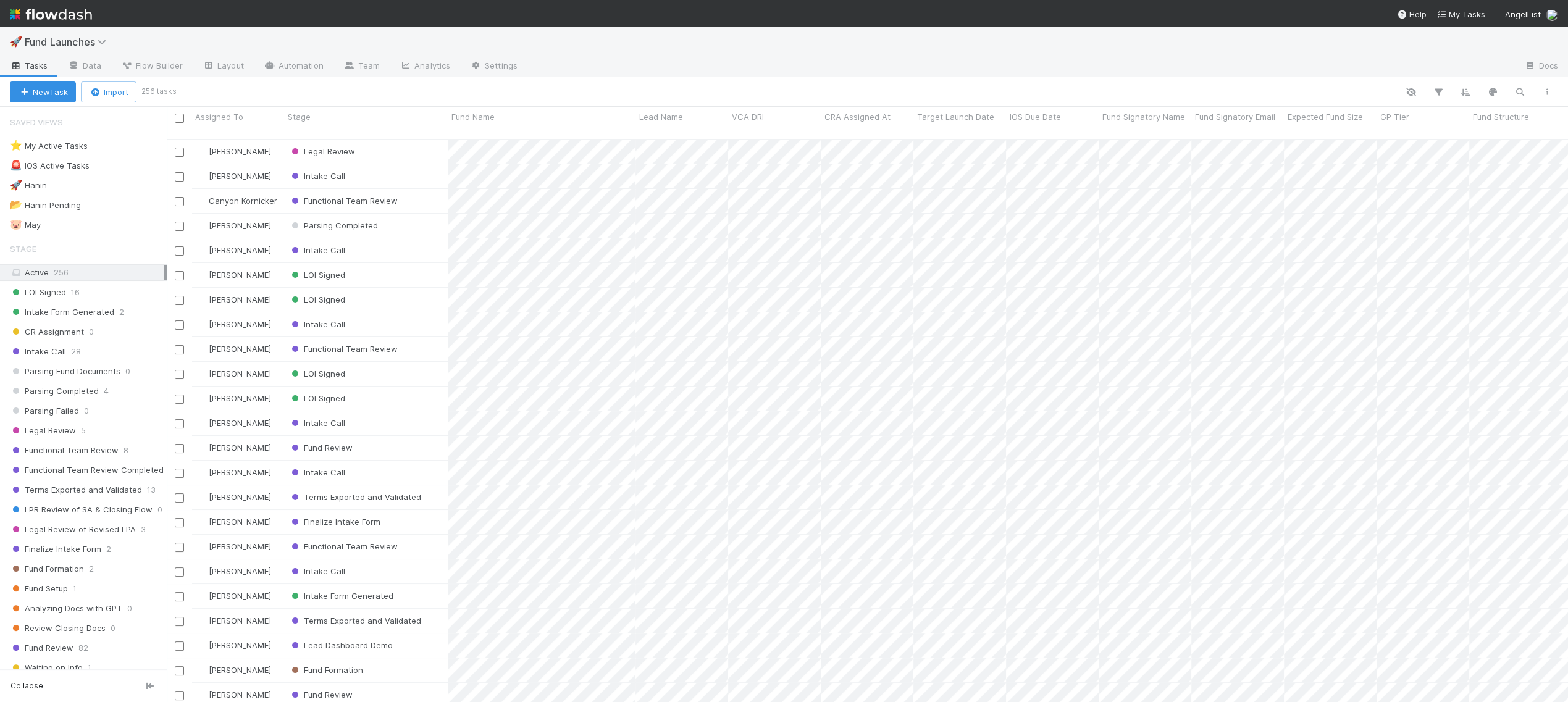
scroll to position [561, 1388]
click at [377, 263] on div "LOI Signed" at bounding box center [365, 274] width 164 height 24
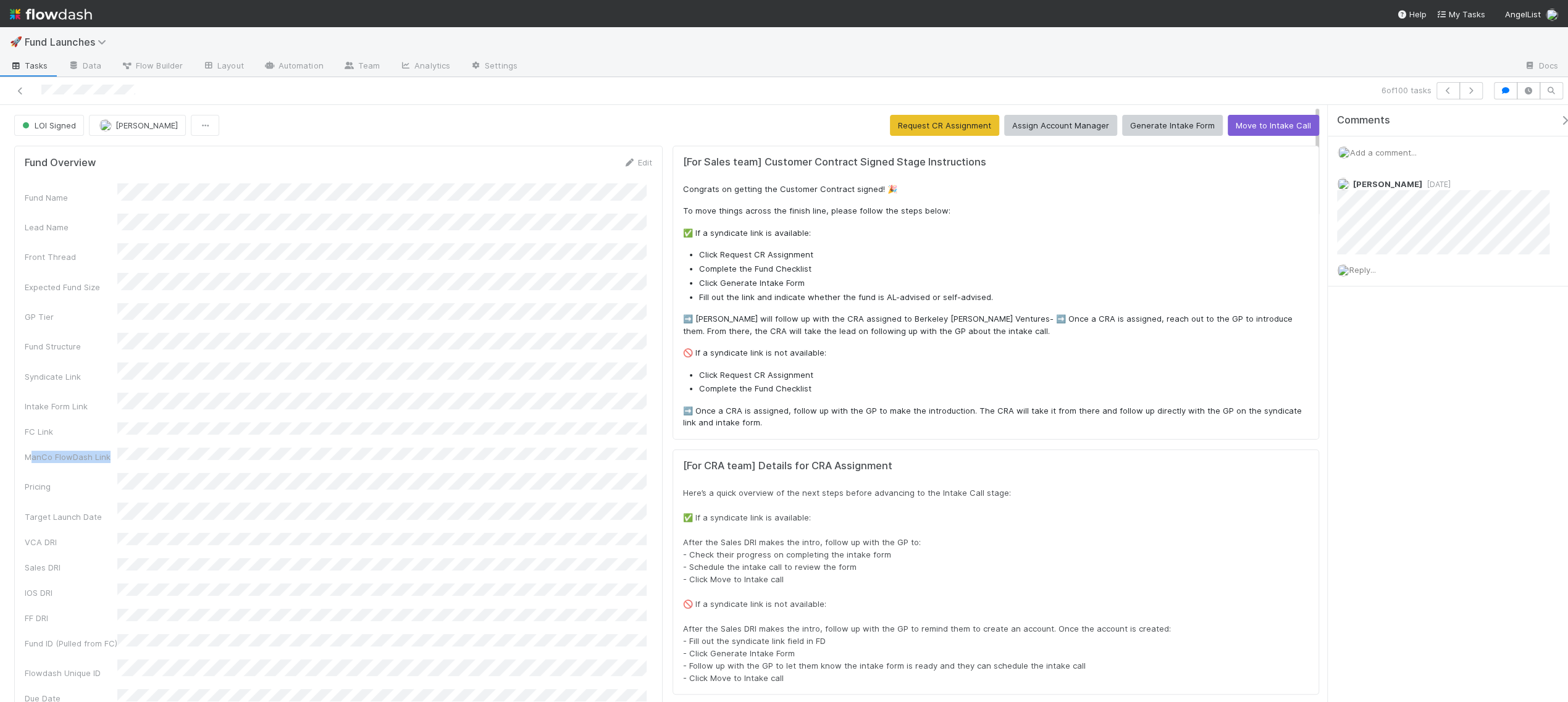
click at [174, 447] on div "ManCo FlowDash Link" at bounding box center [339, 455] width 628 height 15
click at [56, 451] on div "ManCo FlowDash Link" at bounding box center [71, 457] width 92 height 12
drag, startPoint x: 24, startPoint y: 423, endPoint x: 106, endPoint y: 430, distance: 82.3
click at [106, 430] on div "Fund Name Lead Name Front Thread Expected Fund Size GP Tier Fund Structure Synd…" at bounding box center [339, 471] width 628 height 576
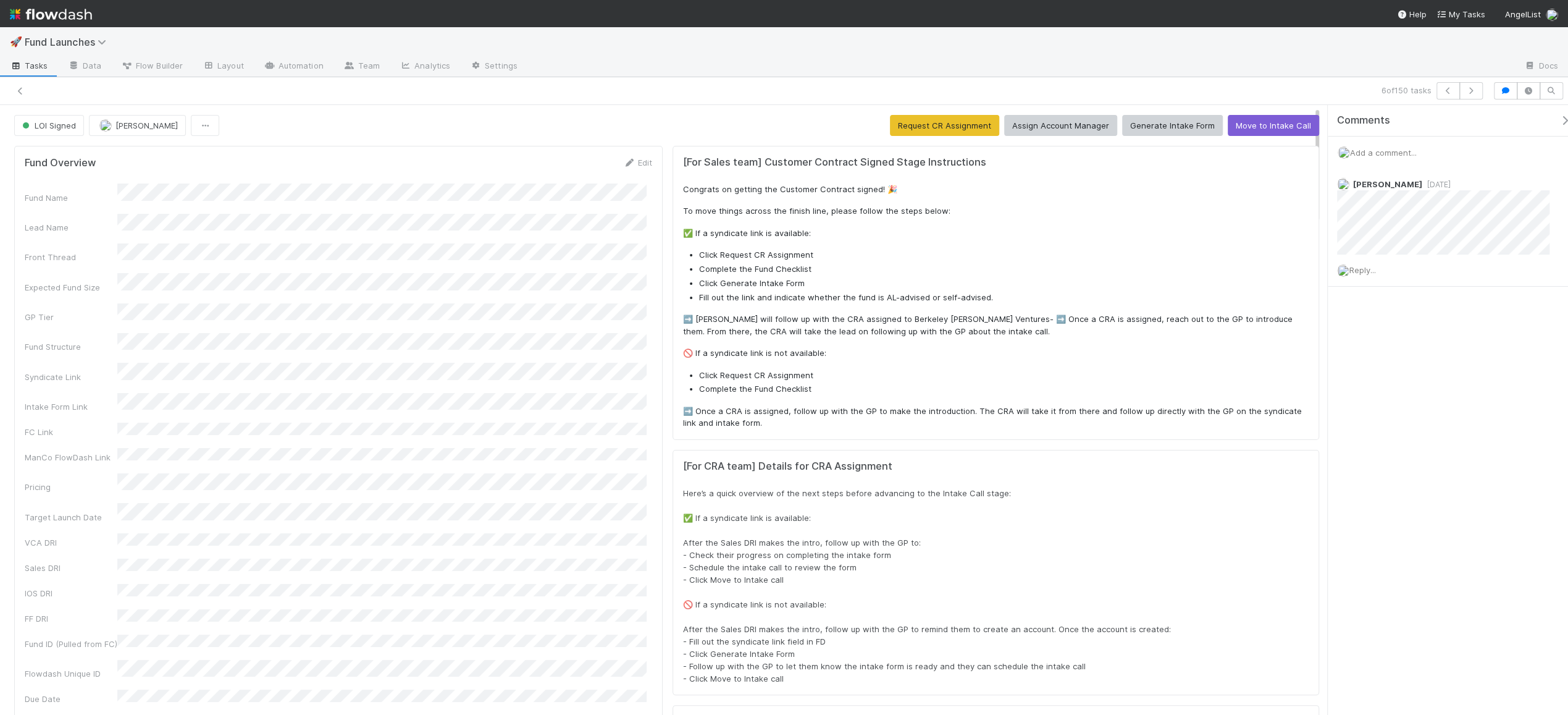
scroll to position [8, 0]
